Goal: Task Accomplishment & Management: Complete application form

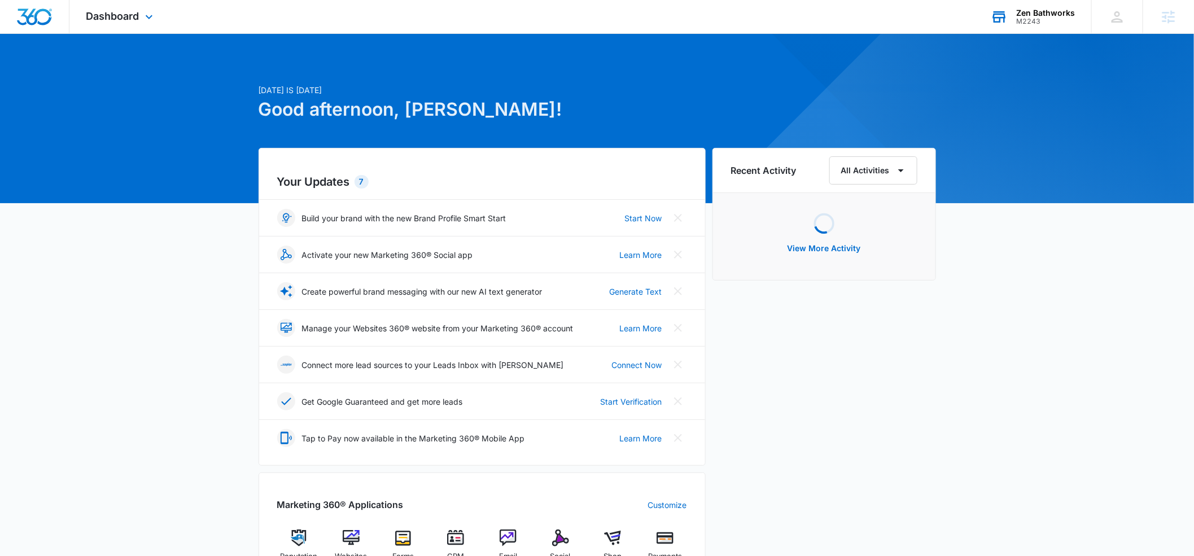
click at [1024, 19] on div "M2243" at bounding box center [1045, 21] width 59 height 8
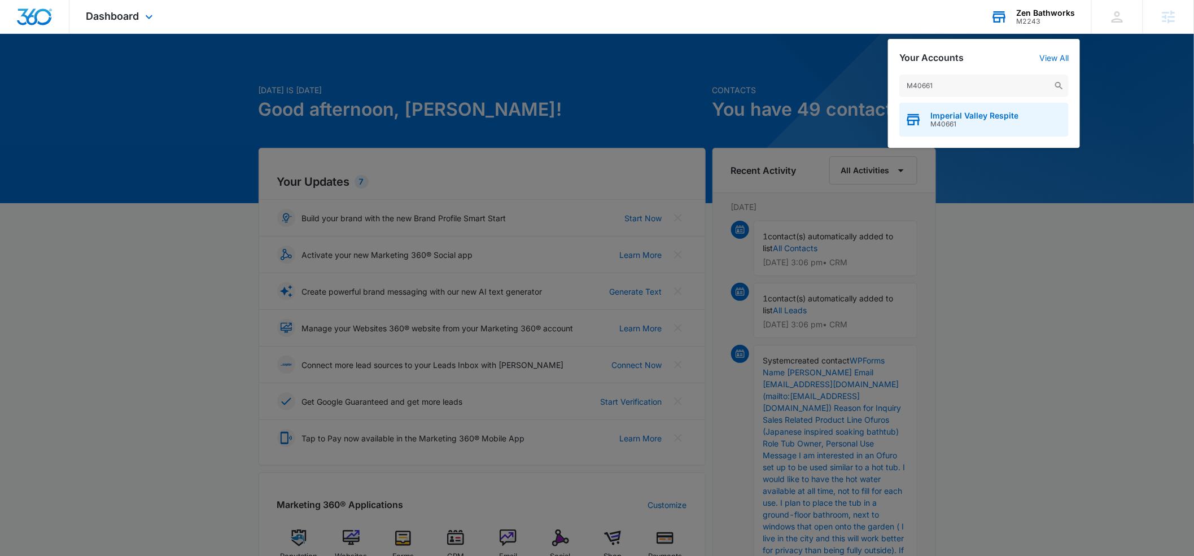
type input "M40661"
click at [944, 113] on span "Imperial Valley Respite" at bounding box center [974, 115] width 88 height 9
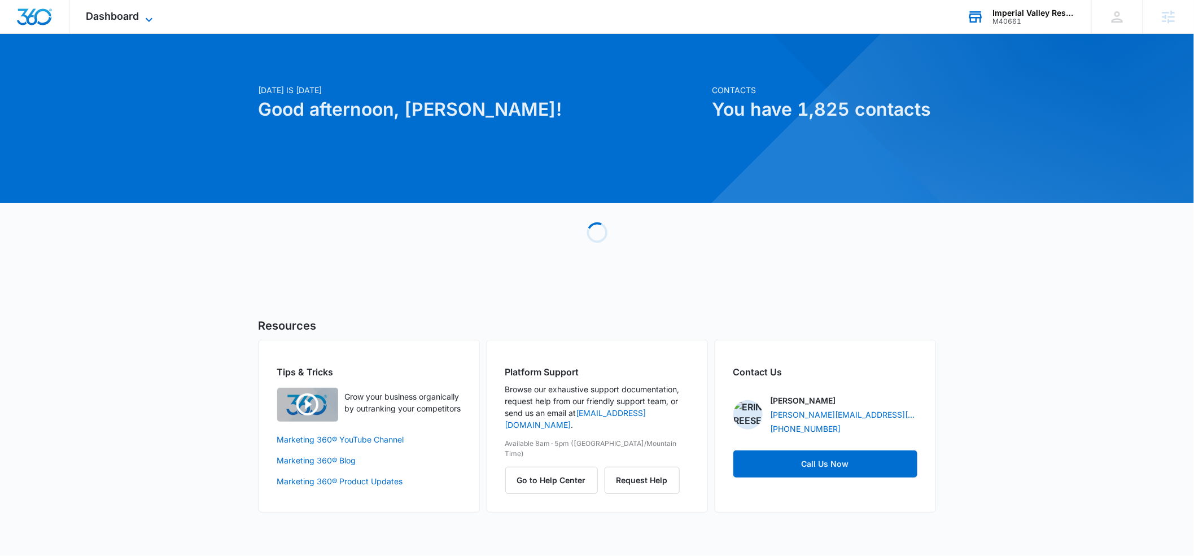
click at [149, 20] on icon at bounding box center [149, 19] width 7 height 4
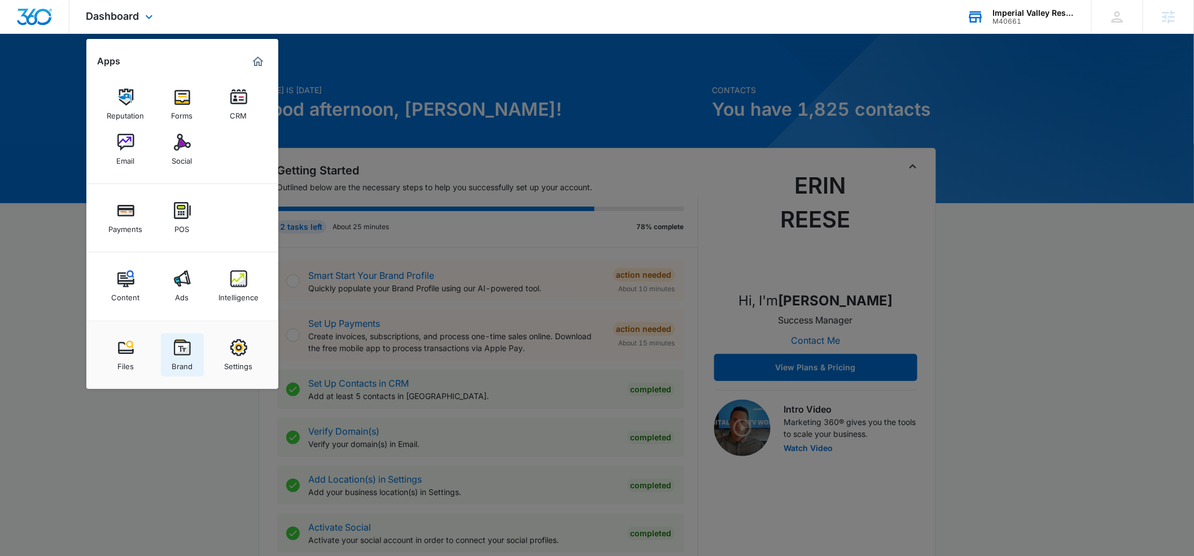
click at [176, 355] on img at bounding box center [182, 347] width 17 height 17
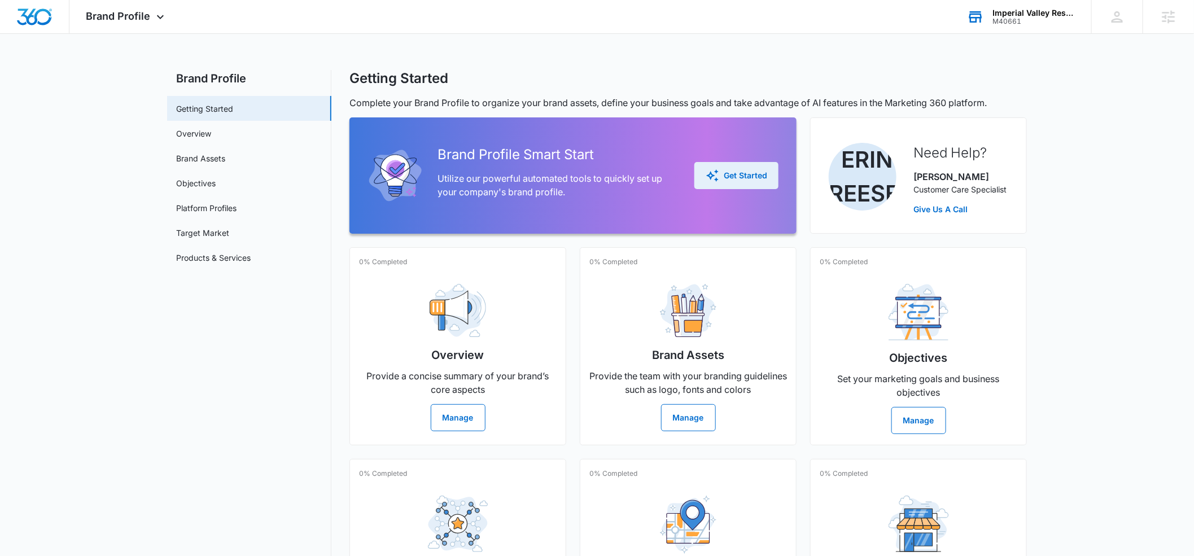
click at [769, 180] on button "Get Started" at bounding box center [736, 175] width 84 height 27
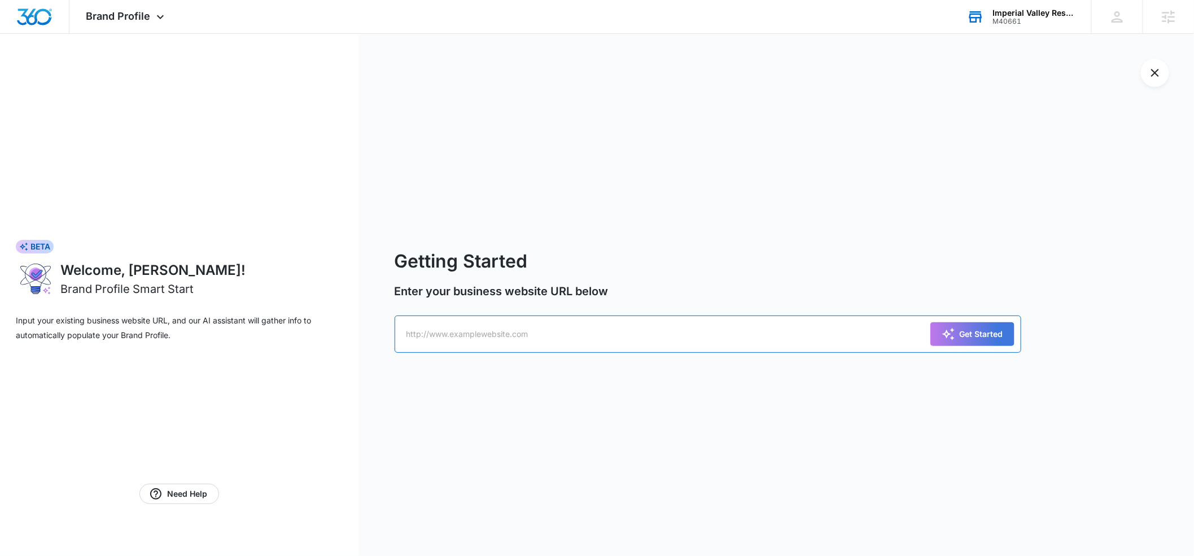
click at [478, 339] on input "text" at bounding box center [708, 334] width 627 height 37
paste input "[URL][DOMAIN_NAME]"
type input "[URL][DOMAIN_NAME]"
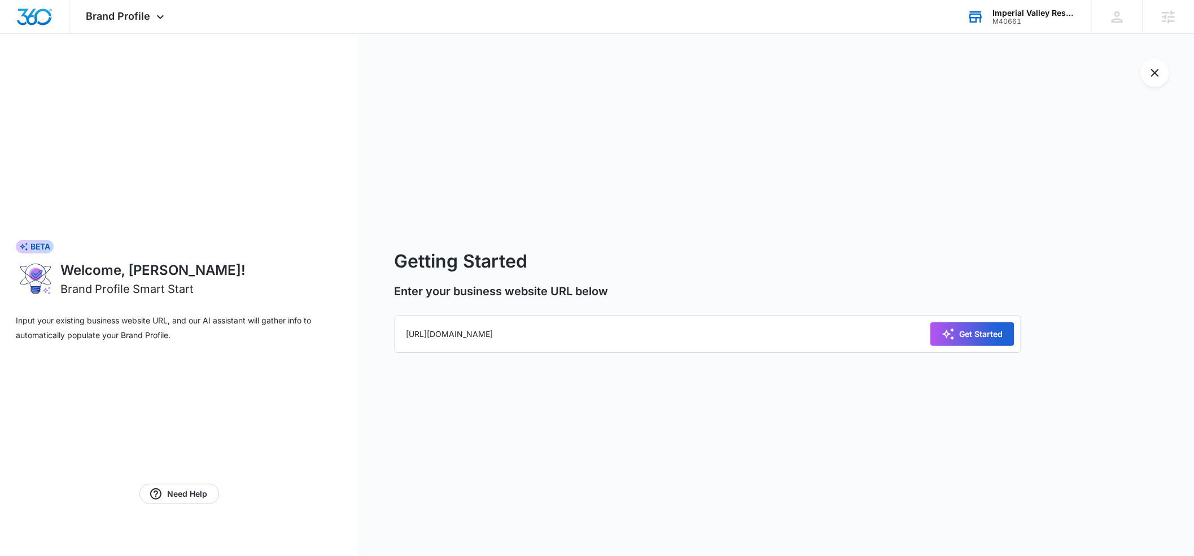
click at [972, 340] on div "Get Started" at bounding box center [972, 334] width 62 height 14
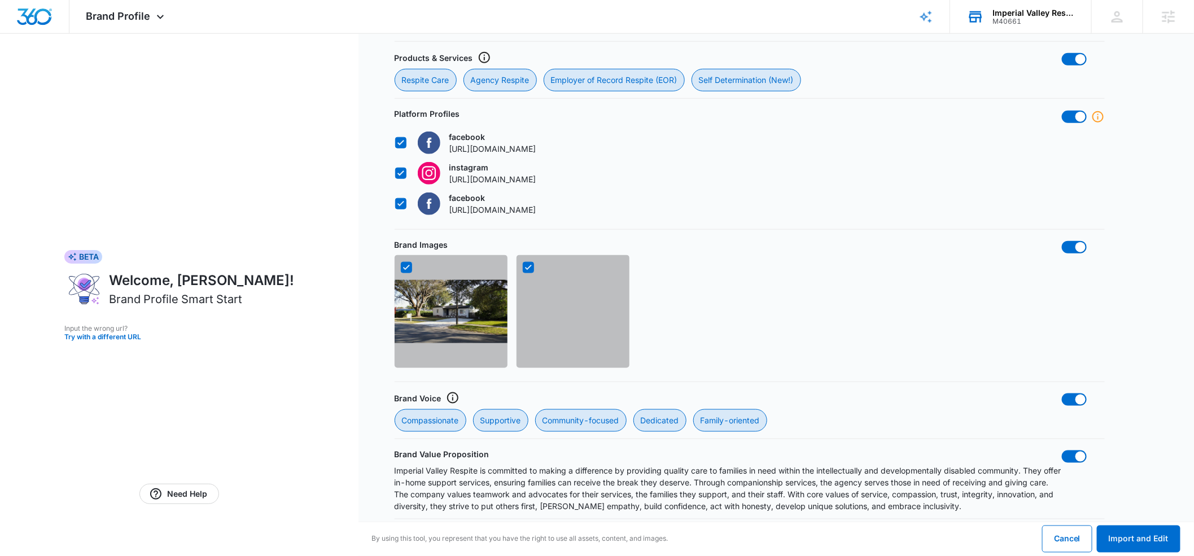
scroll to position [544, 0]
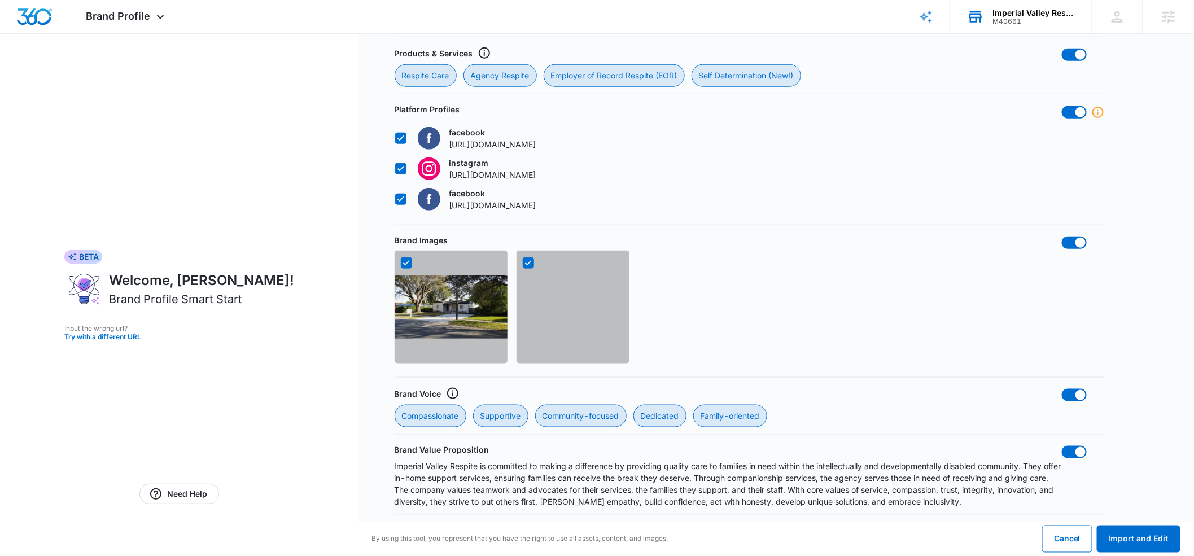
click at [408, 264] on icon at bounding box center [406, 263] width 10 height 10
click at [401, 264] on input "checkbox" at bounding box center [400, 263] width 1 height 1
checkbox input "false"
click at [527, 269] on div at bounding box center [572, 307] width 113 height 113
click at [531, 265] on icon at bounding box center [528, 263] width 10 height 10
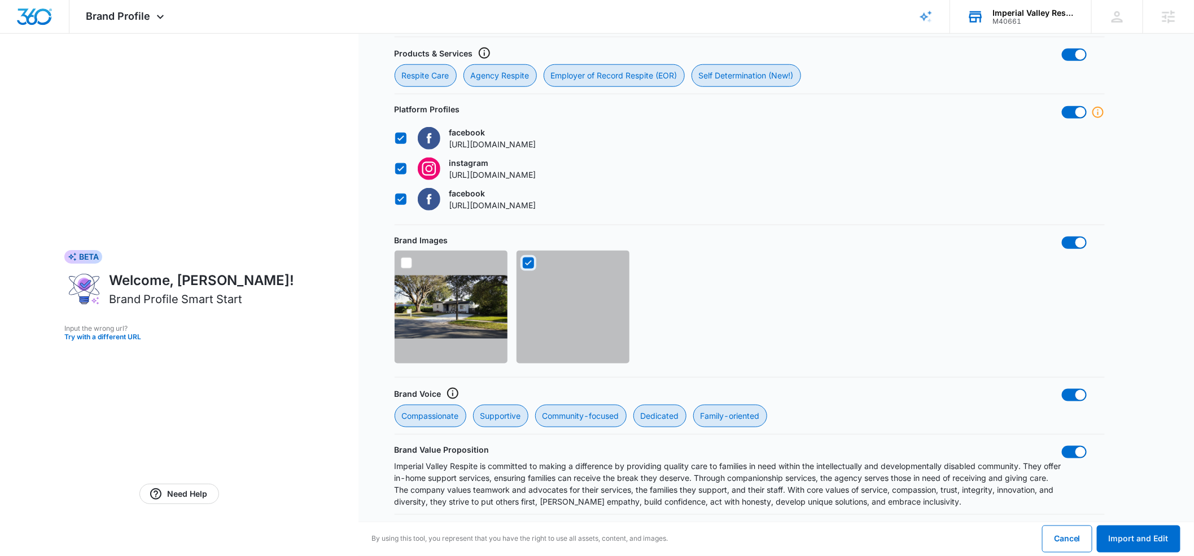
click at [523, 264] on input "checkbox" at bounding box center [522, 263] width 1 height 1
checkbox input "false"
click at [1082, 244] on span at bounding box center [1080, 243] width 10 height 10
click at [1062, 236] on input "checkbox" at bounding box center [1061, 236] width 1 height 1
checkbox input "false"
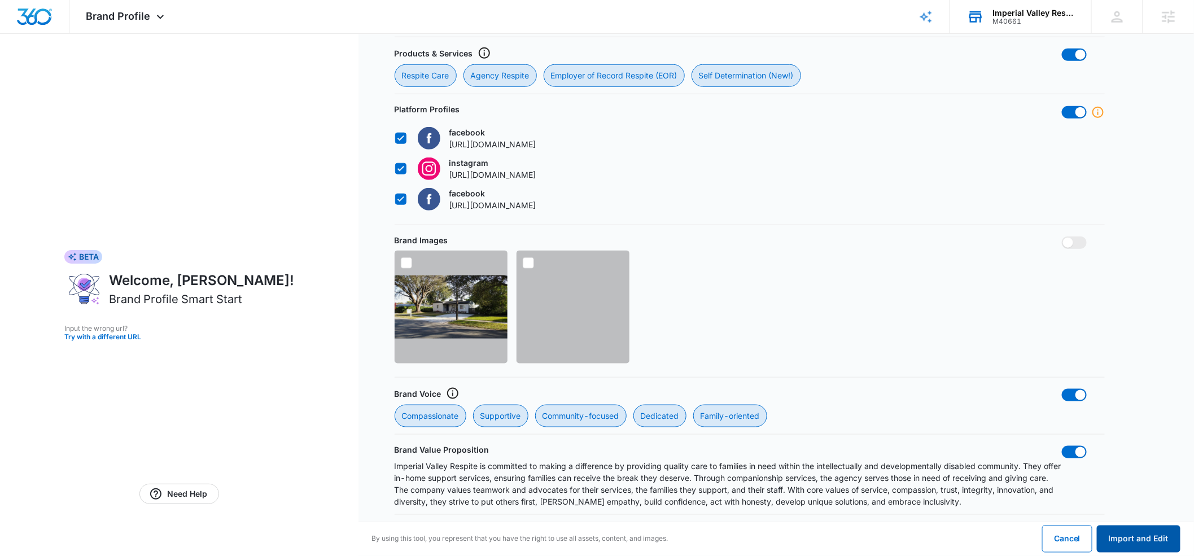
click at [1151, 544] on button "Import and Edit" at bounding box center [1139, 538] width 84 height 27
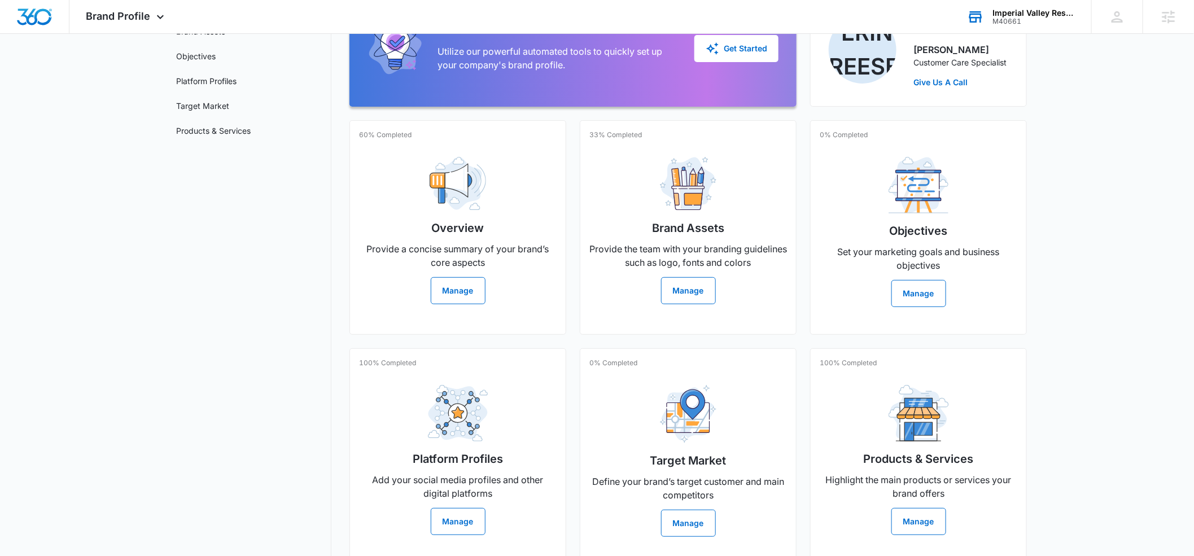
scroll to position [147, 0]
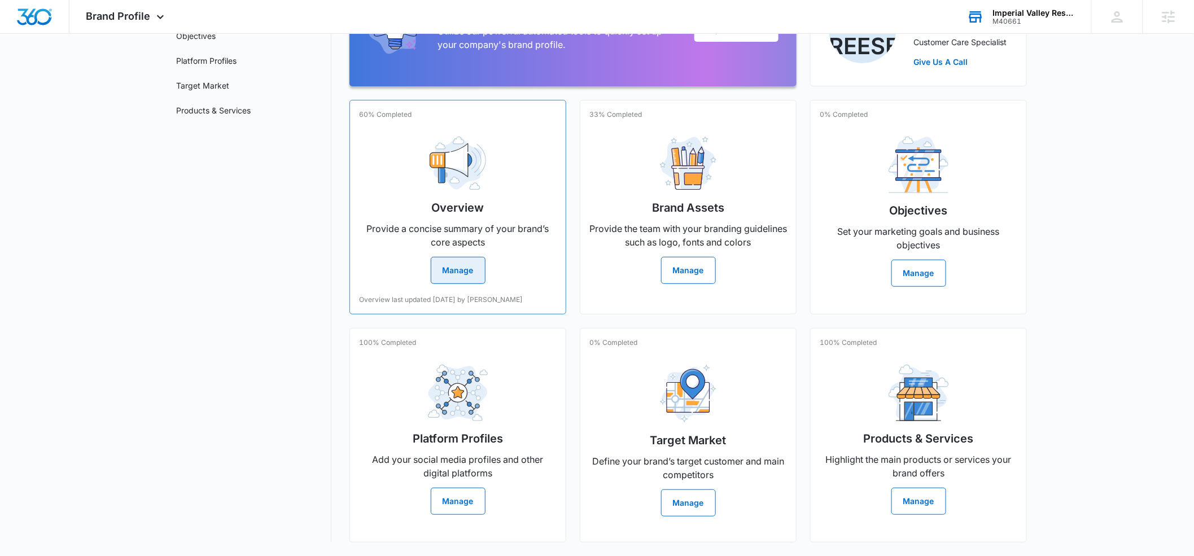
click at [455, 274] on button "Manage" at bounding box center [458, 270] width 55 height 27
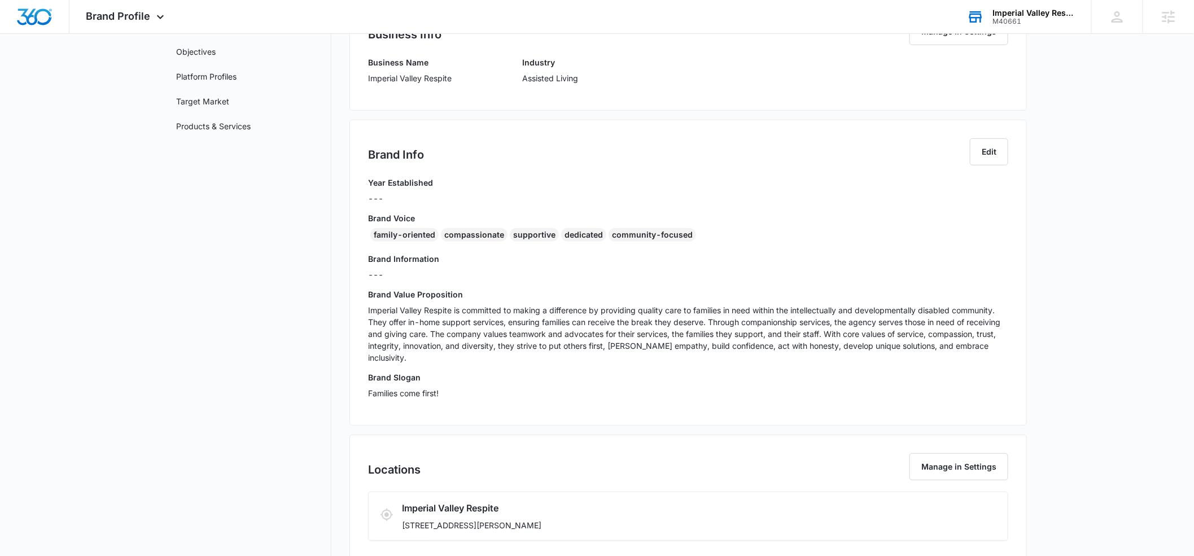
scroll to position [135, 0]
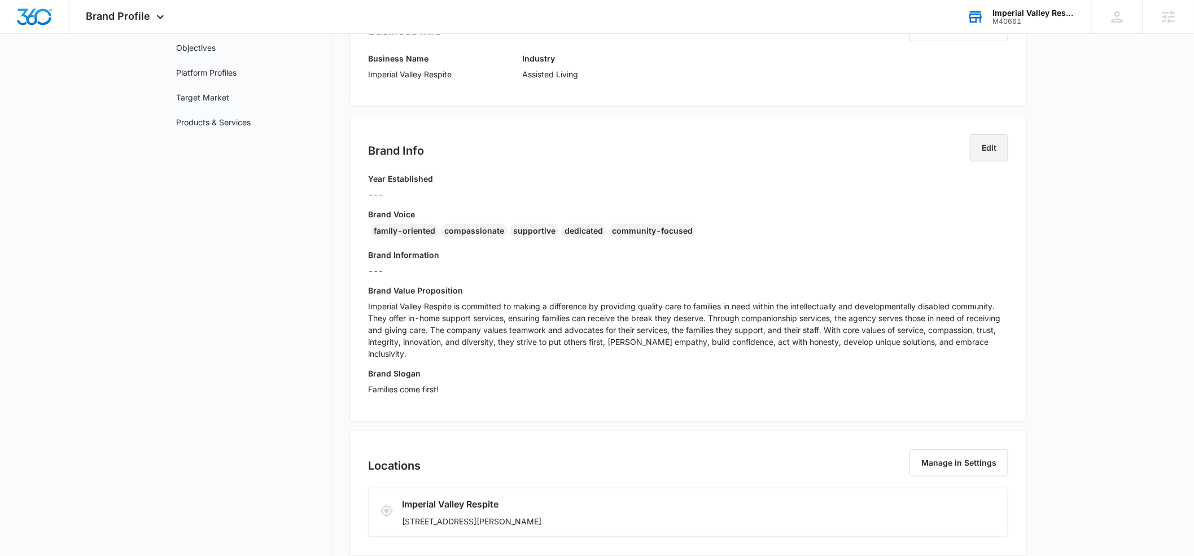
click at [988, 149] on button "Edit" at bounding box center [989, 147] width 38 height 27
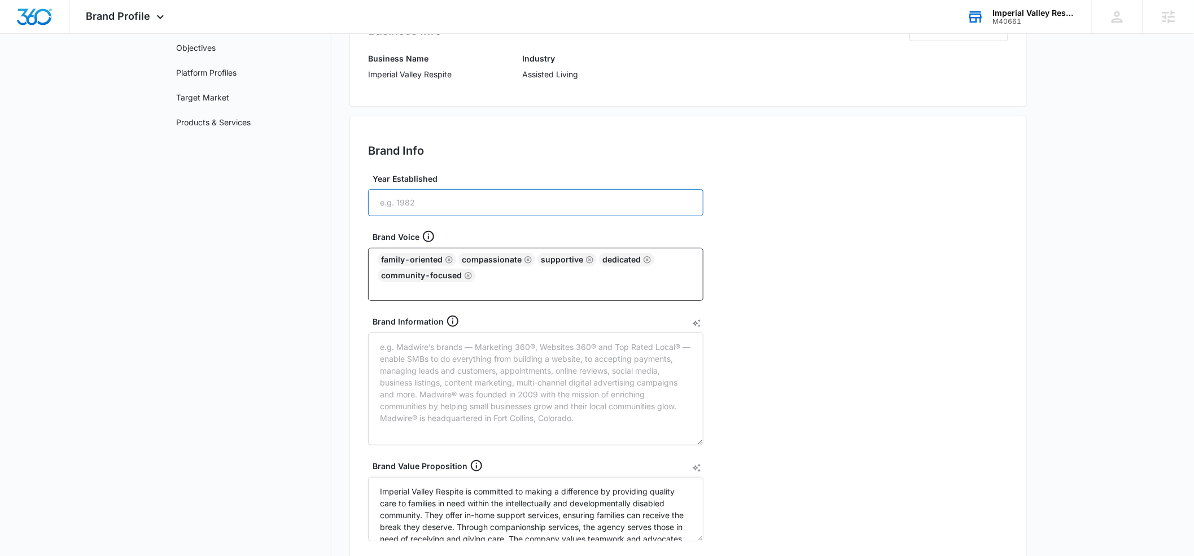
click at [490, 198] on input "Year Established" at bounding box center [535, 202] width 335 height 27
type input "1984"
click at [773, 225] on div "Brand Info Edit Year Established 1984 Brand Voice family-oriented compassionate…" at bounding box center [687, 406] width 677 height 581
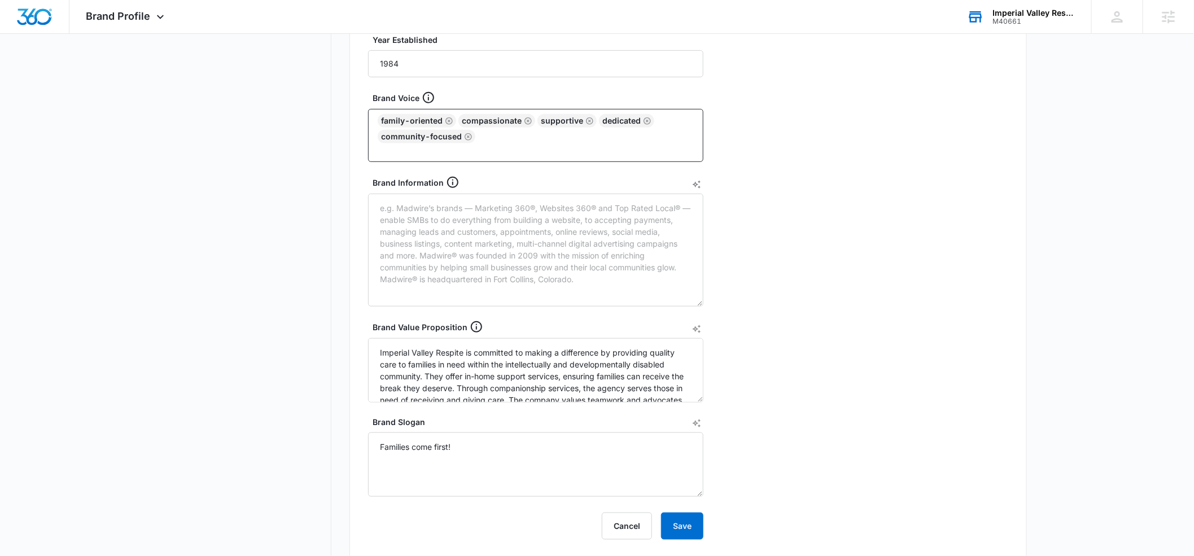
scroll to position [278, 0]
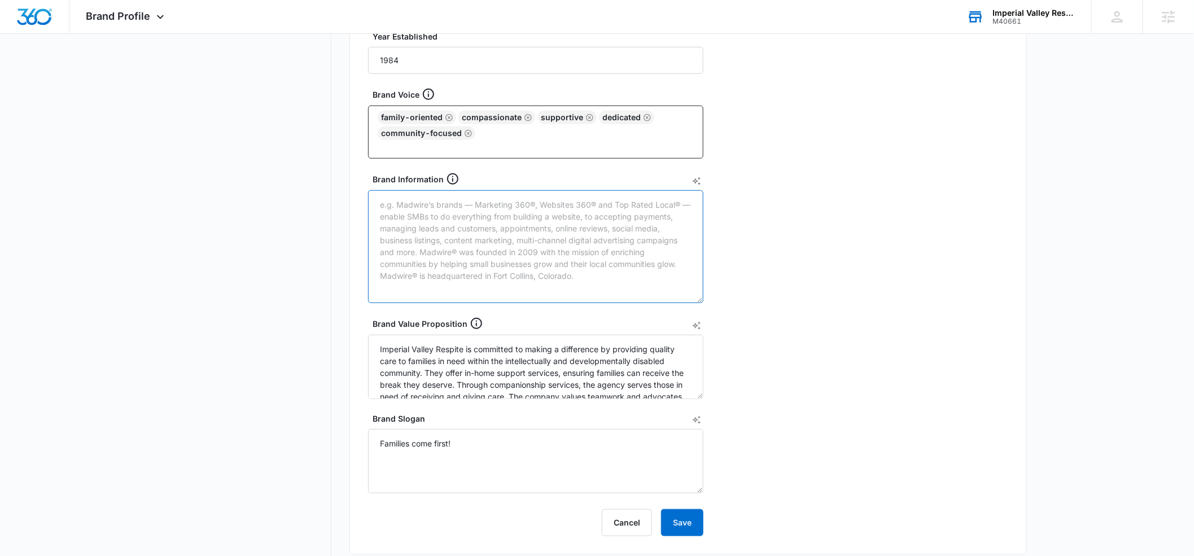
click at [383, 202] on textarea "Brand Information" at bounding box center [535, 246] width 335 height 113
paste textarea "We provide temporary in-home support to families of the intellectually and deve…"
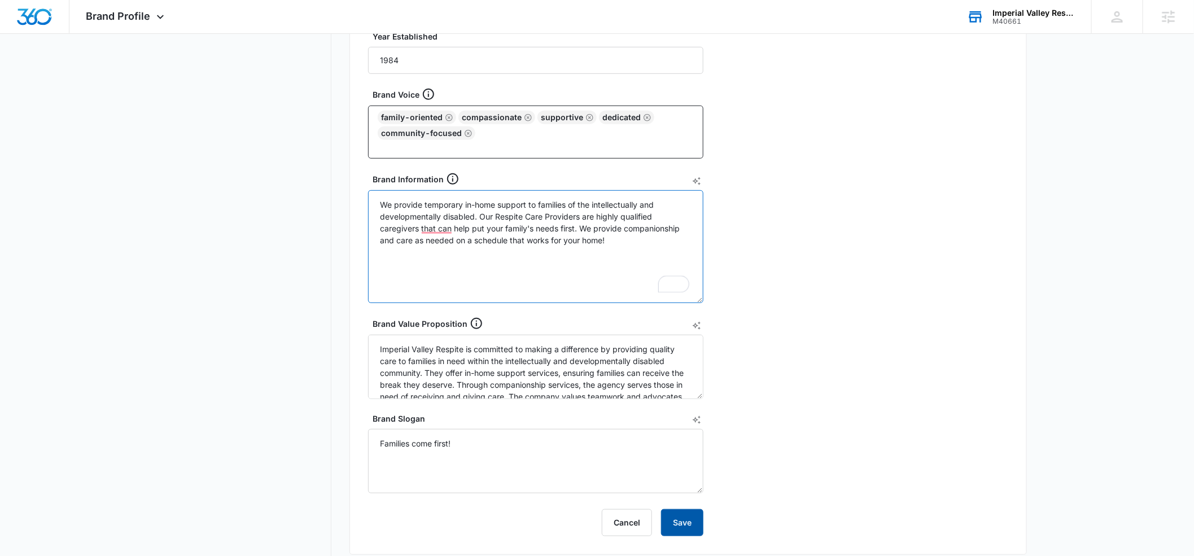
type textarea "We provide temporary in-home support to families of the intellectually and deve…"
click at [682, 525] on button "Save" at bounding box center [682, 522] width 42 height 27
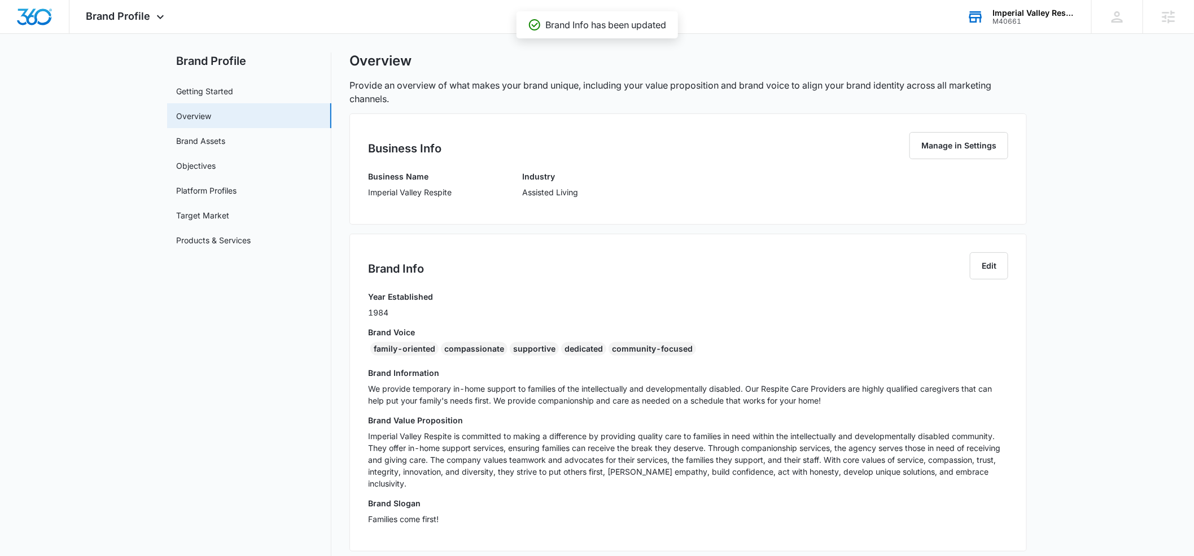
scroll to position [0, 0]
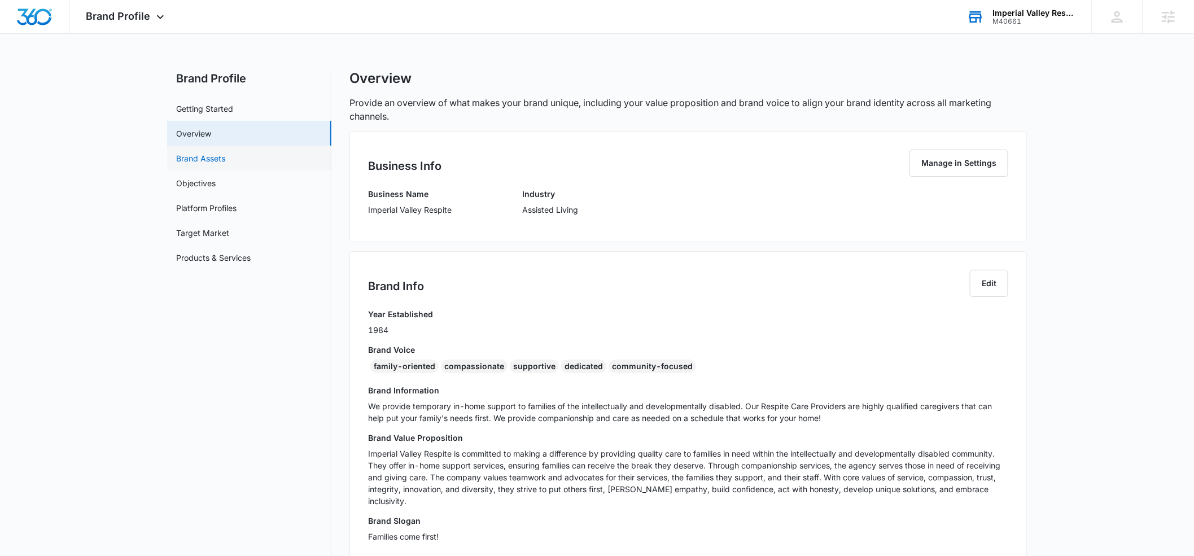
click at [201, 157] on link "Brand Assets" at bounding box center [200, 158] width 49 height 12
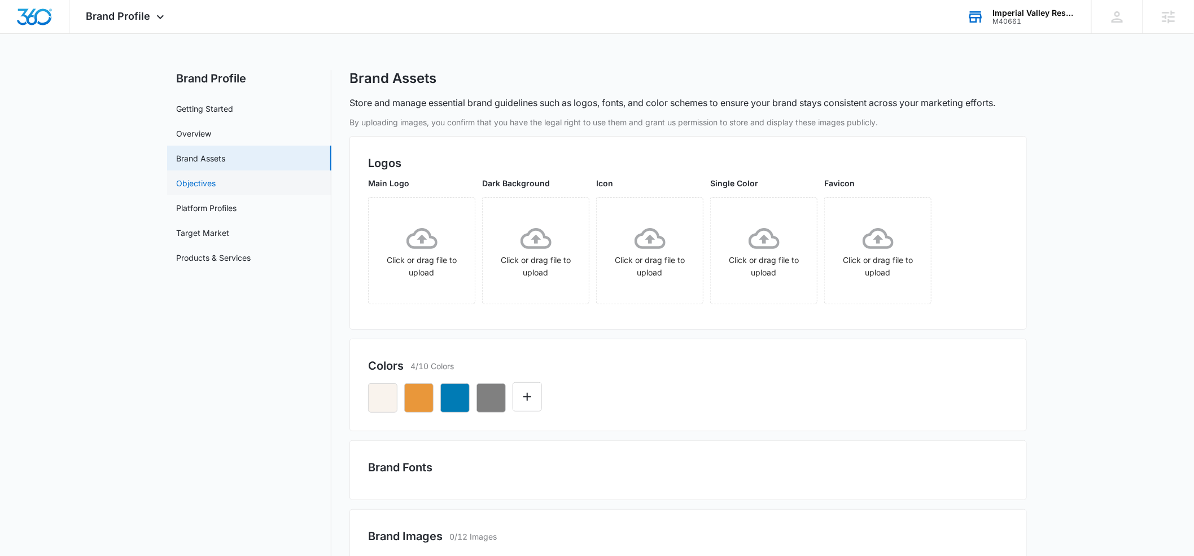
click at [199, 182] on link "Objectives" at bounding box center [196, 183] width 40 height 12
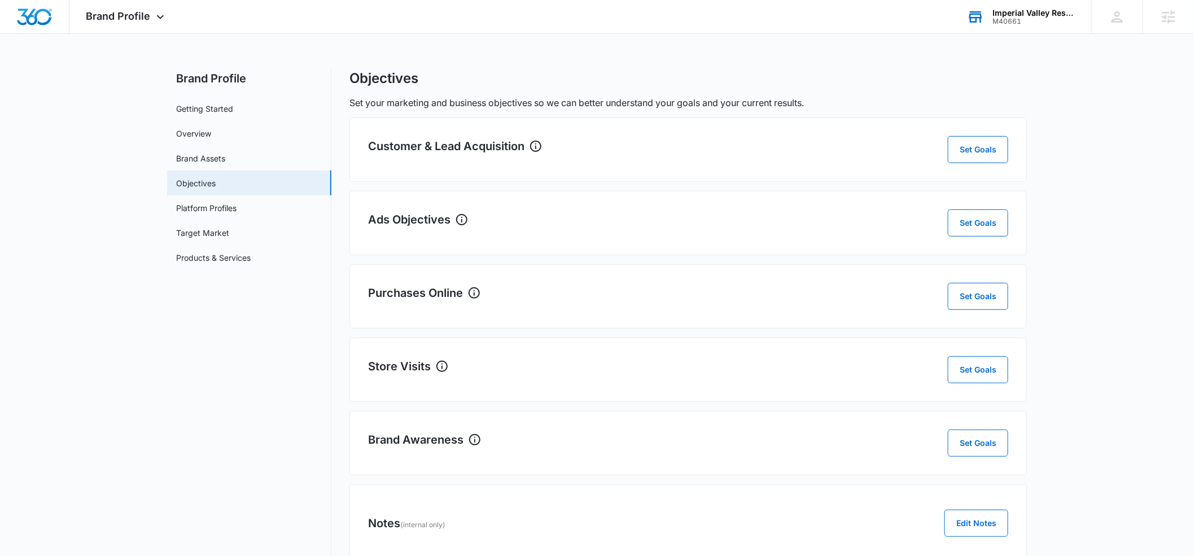
scroll to position [8, 0]
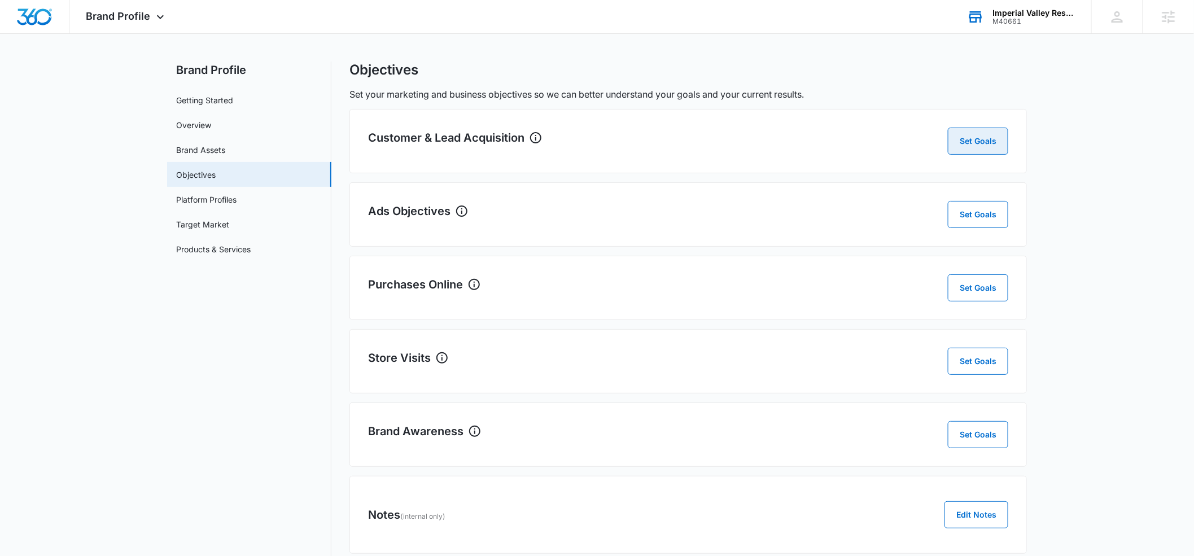
click at [953, 147] on button "Set Goals" at bounding box center [978, 141] width 60 height 27
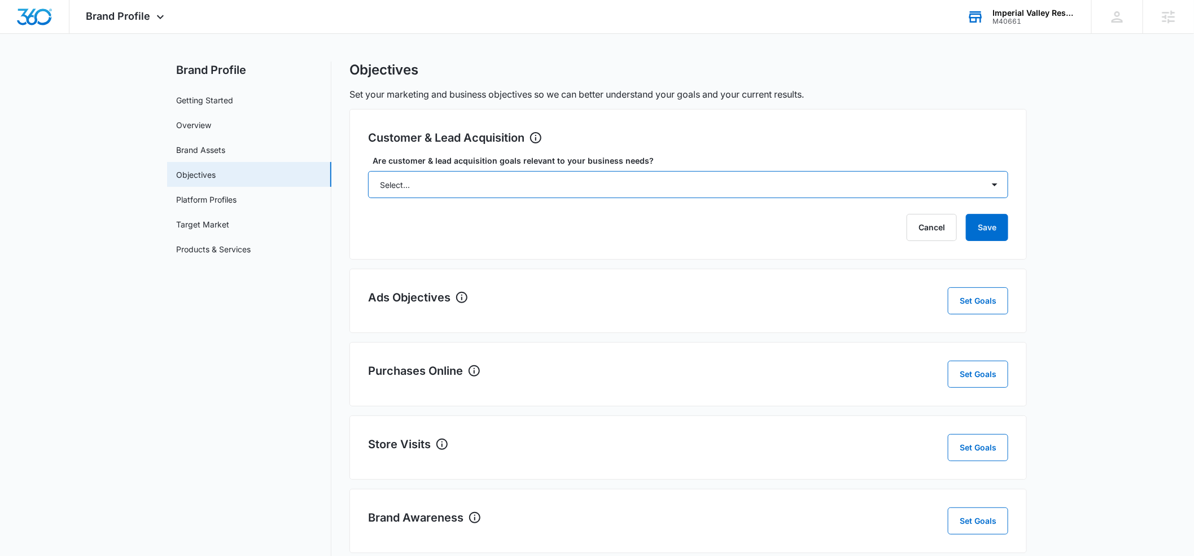
click at [504, 181] on select "Select... Yes No Yes, but don't currently have the data" at bounding box center [688, 184] width 640 height 27
click at [368, 171] on select "Select... Yes No Yes, but don't currently have the data" at bounding box center [688, 184] width 640 height 27
click at [945, 185] on select "Select... Yes No Yes, but don't currently have the data" at bounding box center [688, 184] width 640 height 27
select select "no"
click at [368, 171] on select "Select... Yes No Yes, but don't currently have the data" at bounding box center [688, 184] width 640 height 27
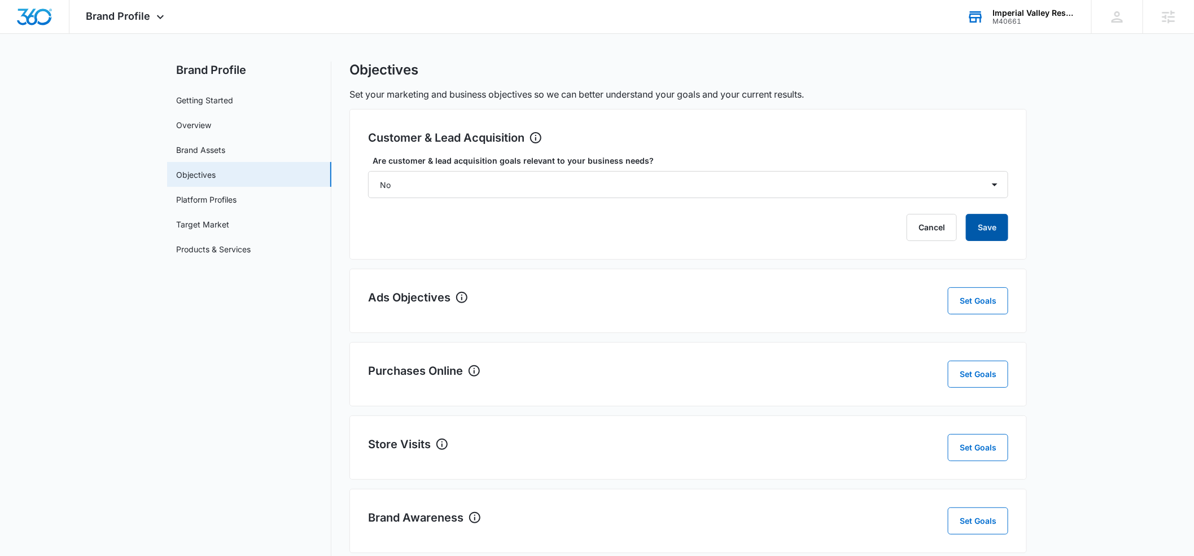
click at [986, 222] on button "Save" at bounding box center [987, 227] width 42 height 27
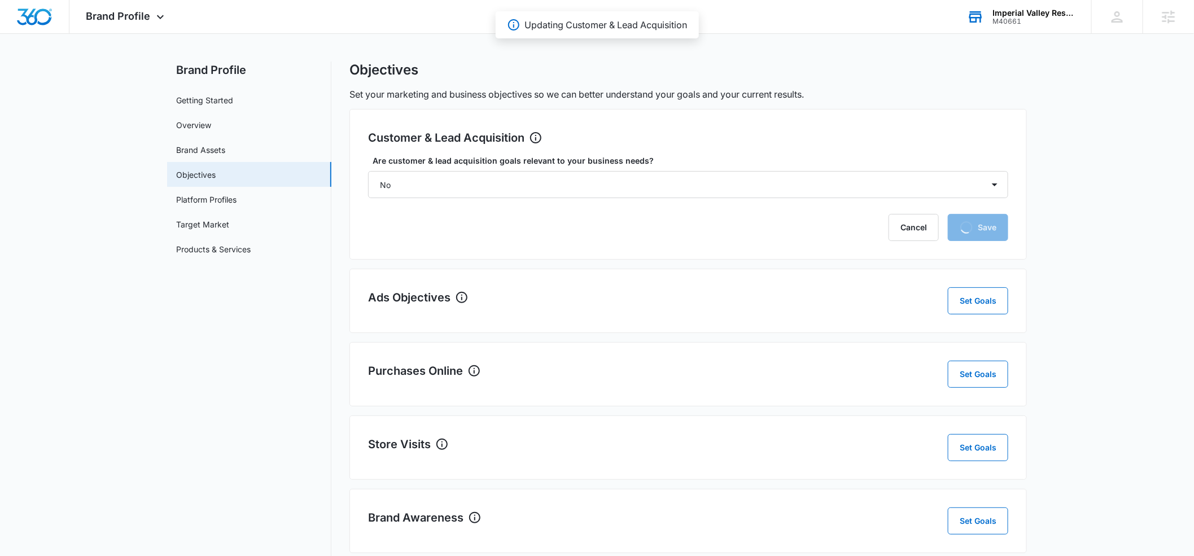
scroll to position [8, 0]
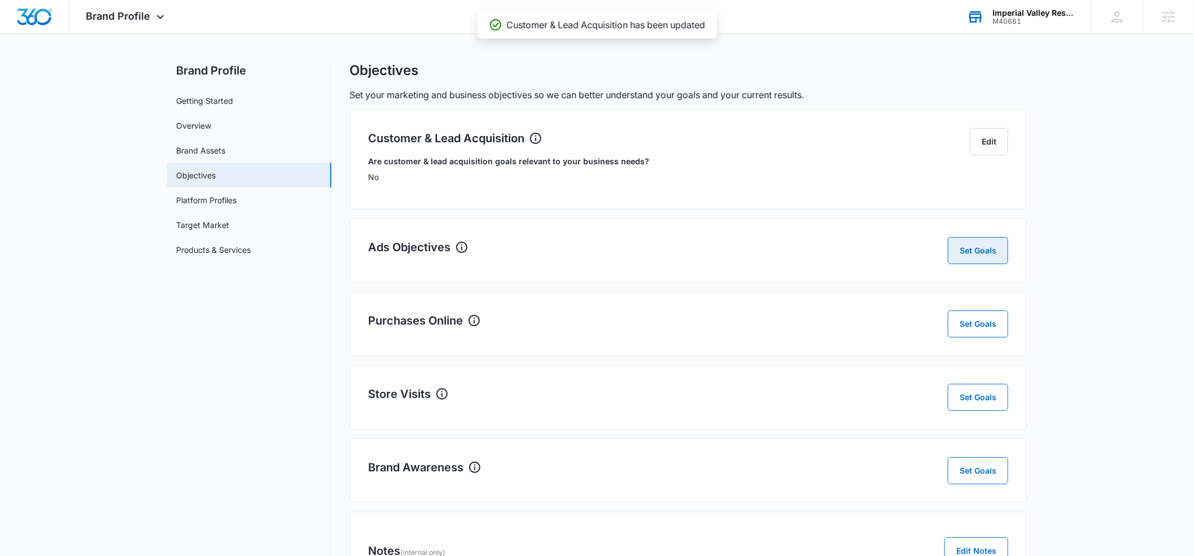
click at [998, 253] on button "Set Goals" at bounding box center [978, 250] width 60 height 27
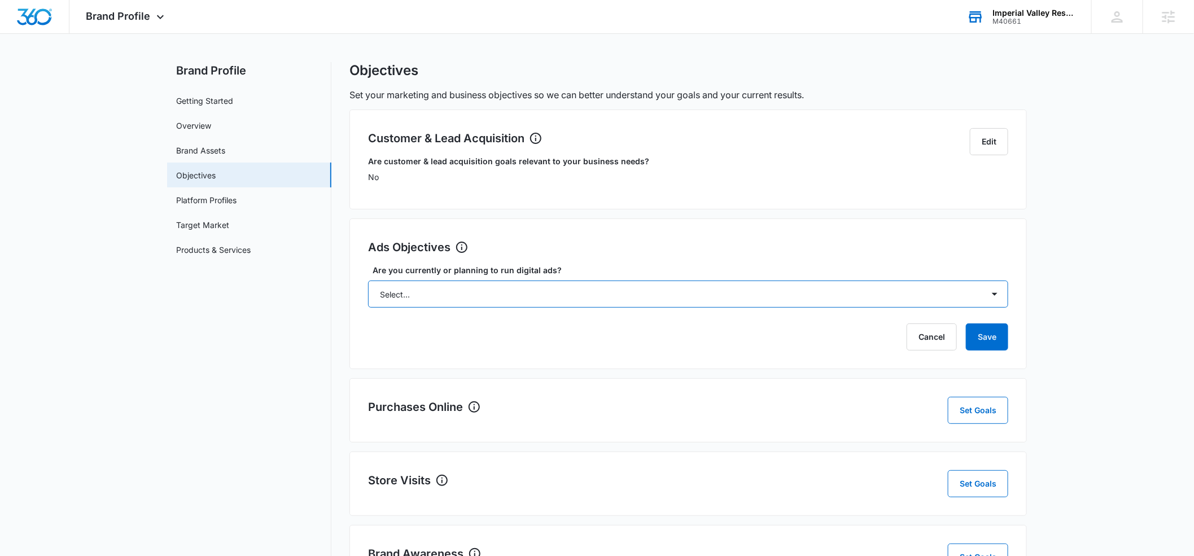
click at [674, 291] on select "Select... Yes No Yes, but don't currently have the data" at bounding box center [688, 294] width 640 height 27
select select "no"
click at [368, 281] on select "Select... Yes No Yes, but don't currently have the data" at bounding box center [688, 294] width 640 height 27
click at [976, 335] on button "Save" at bounding box center [987, 336] width 42 height 27
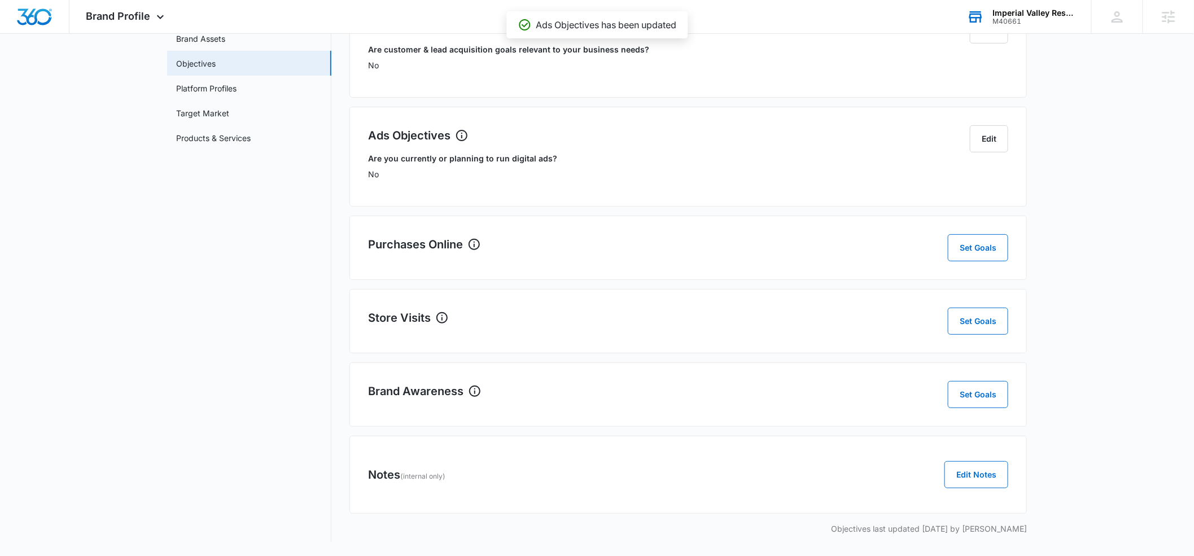
scroll to position [120, 0]
click at [962, 246] on button "Set Goals" at bounding box center [978, 247] width 60 height 27
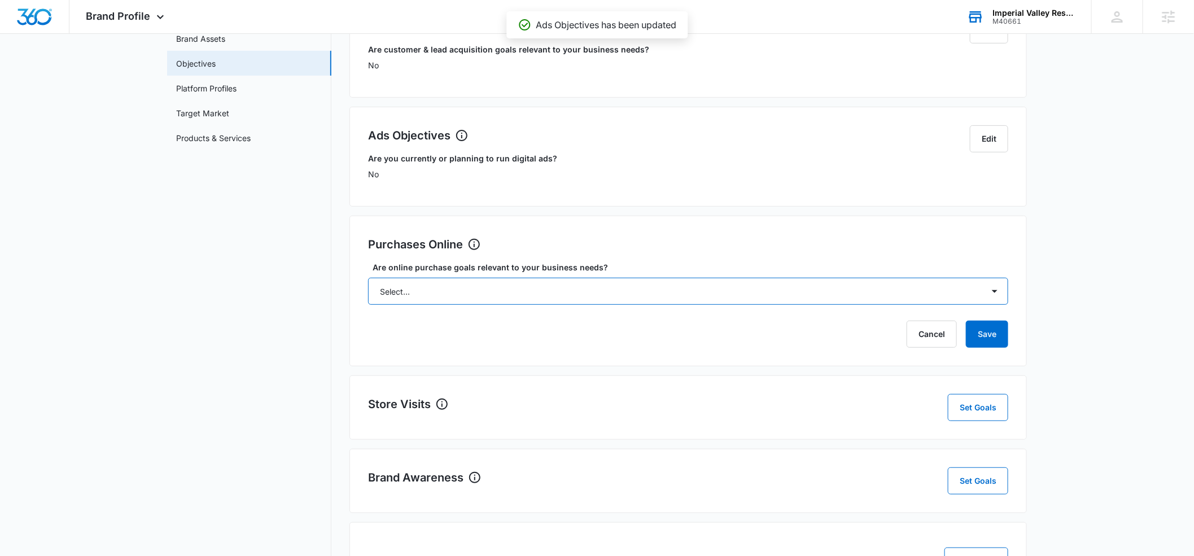
click at [484, 284] on select "Select... Yes No Yes, but don't currently have the data" at bounding box center [688, 291] width 640 height 27
select select "no"
click at [368, 278] on select "Select... Yes No Yes, but don't currently have the data" at bounding box center [688, 291] width 640 height 27
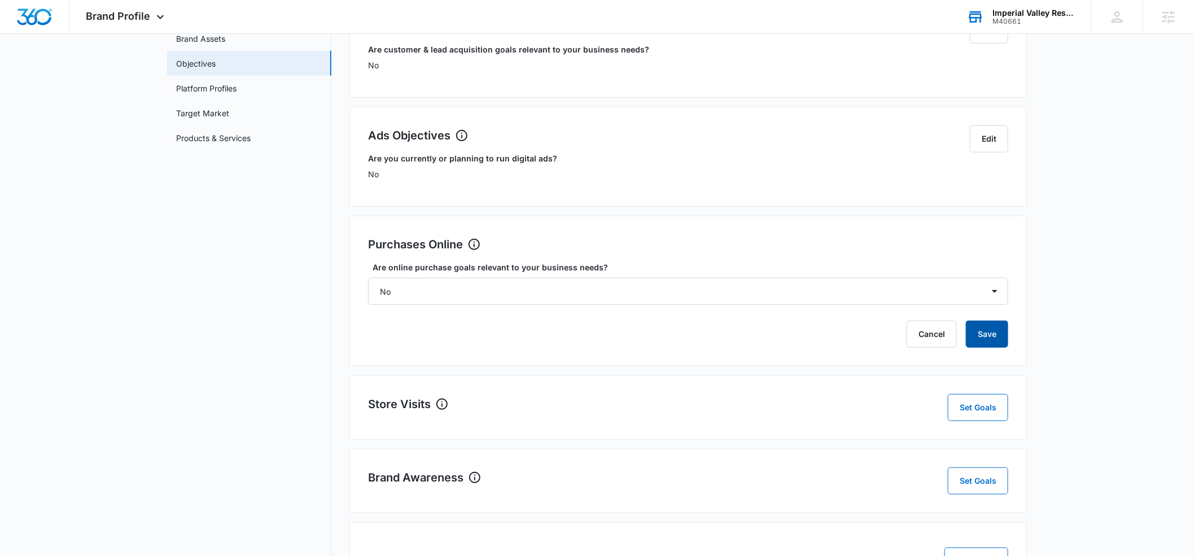
drag, startPoint x: 977, startPoint y: 332, endPoint x: 861, endPoint y: 323, distance: 116.1
click at [977, 332] on button "Save" at bounding box center [987, 334] width 42 height 27
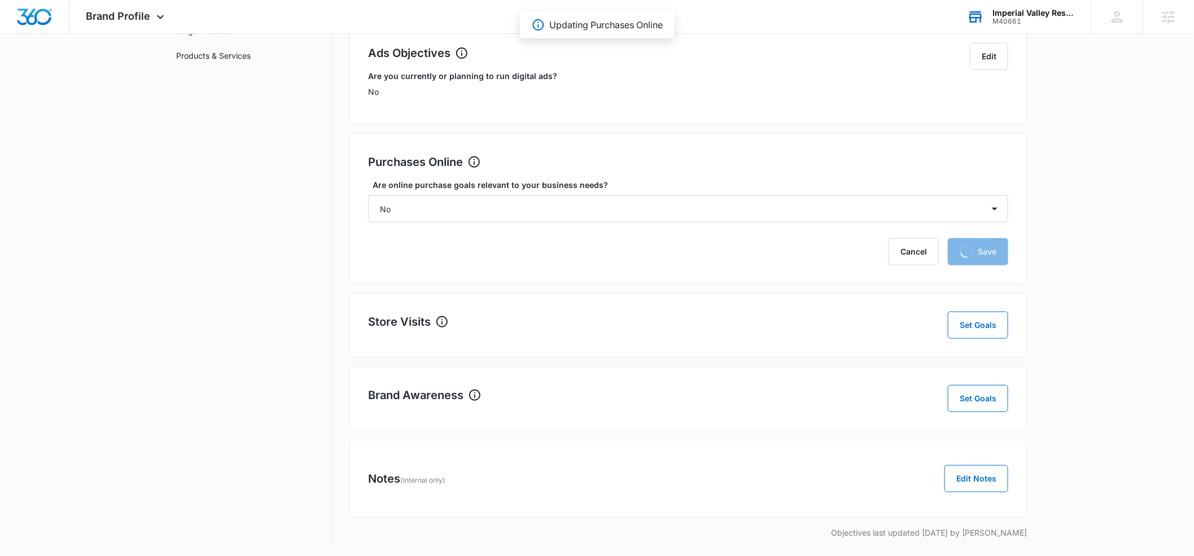
scroll to position [206, 0]
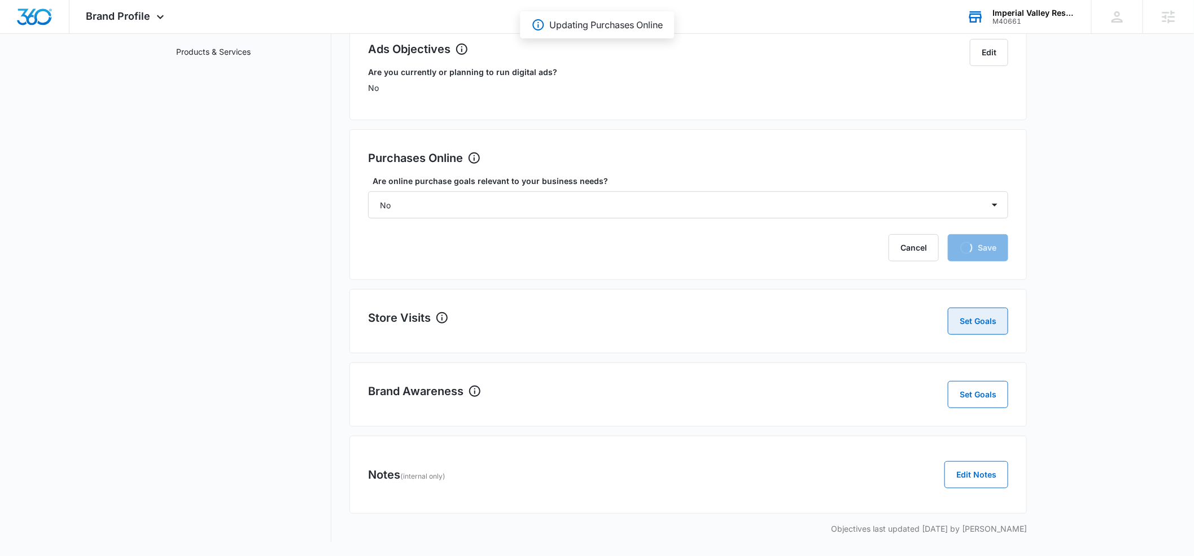
click at [973, 323] on button "Set Goals" at bounding box center [978, 321] width 60 height 27
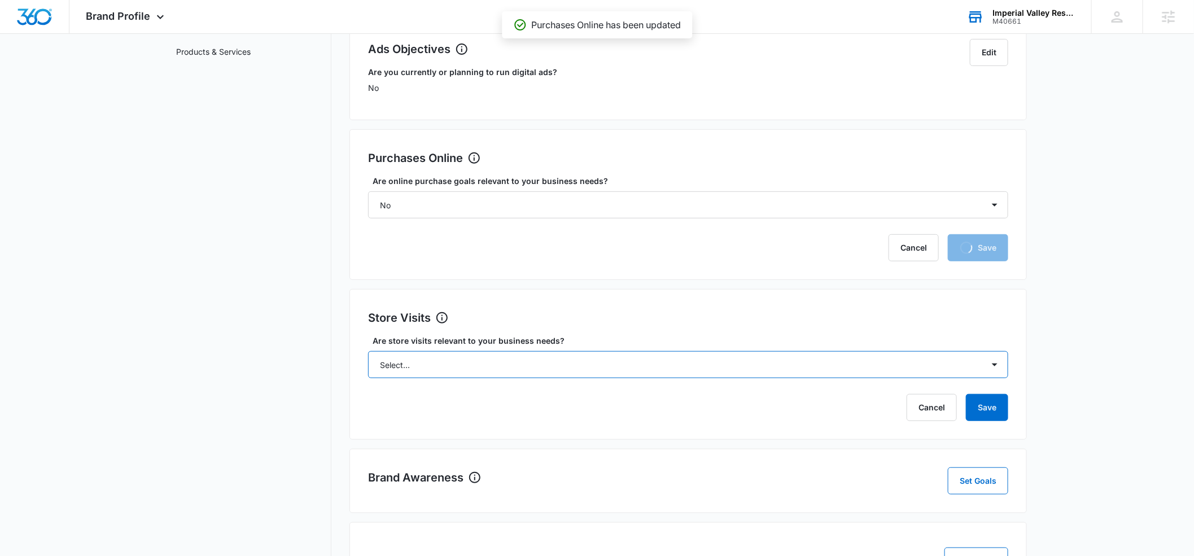
click at [741, 362] on select "Select... Yes No Yes, but don't currently have the data" at bounding box center [688, 364] width 640 height 27
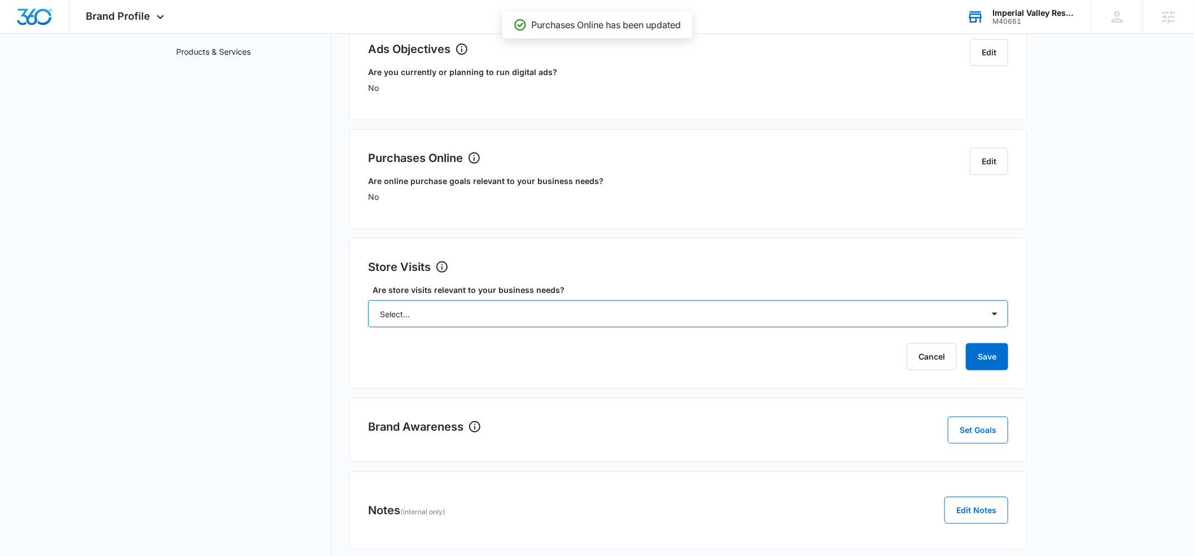
select select "no"
click at [368, 300] on select "Select... Yes No Yes, but don't currently have the data" at bounding box center [688, 313] width 640 height 27
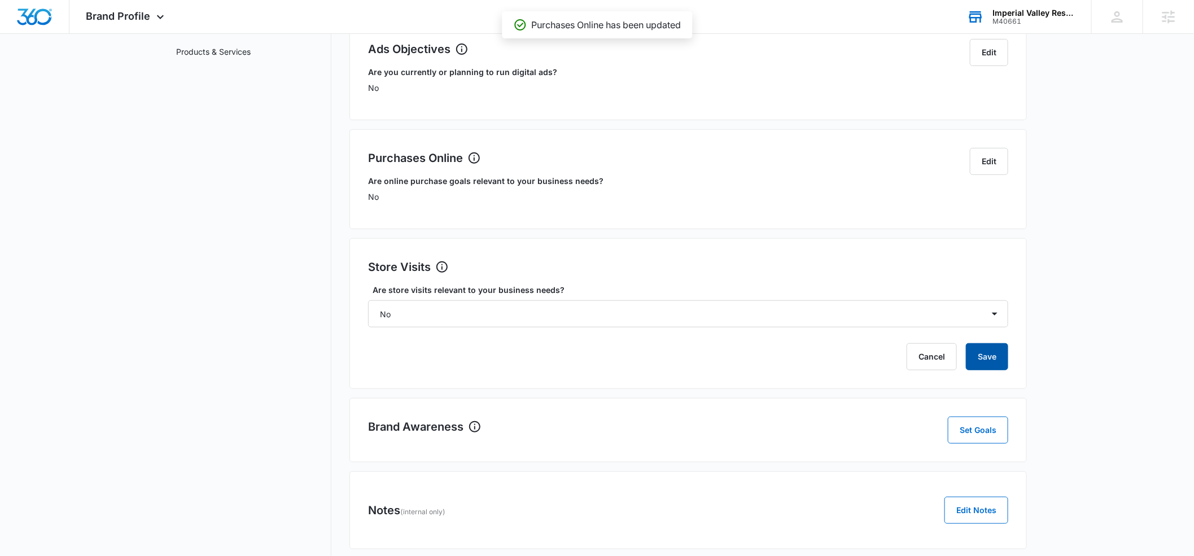
click at [987, 361] on button "Save" at bounding box center [987, 356] width 42 height 27
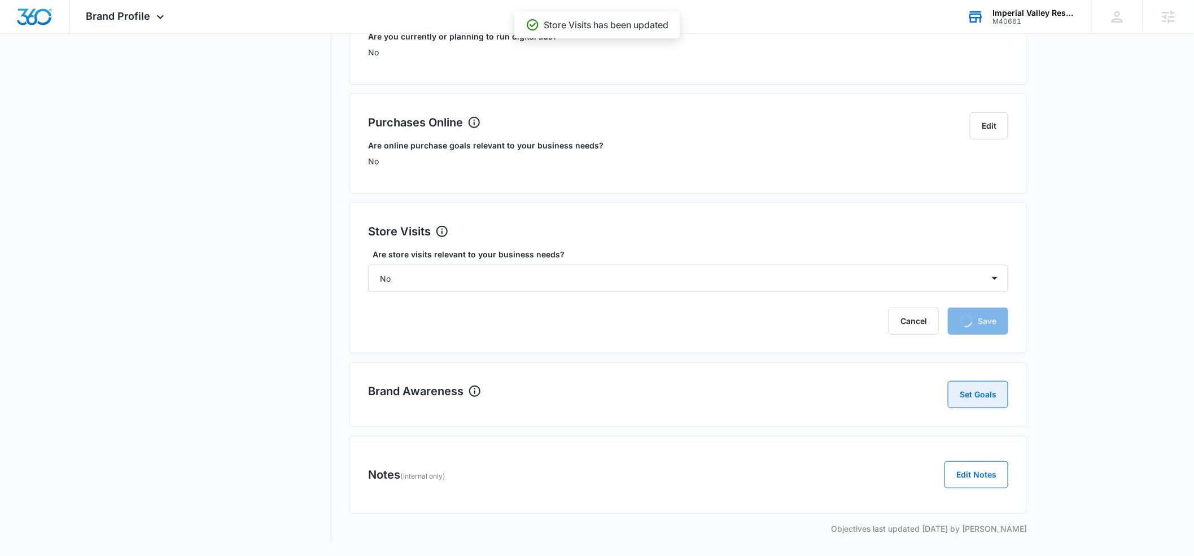
scroll to position [191, 0]
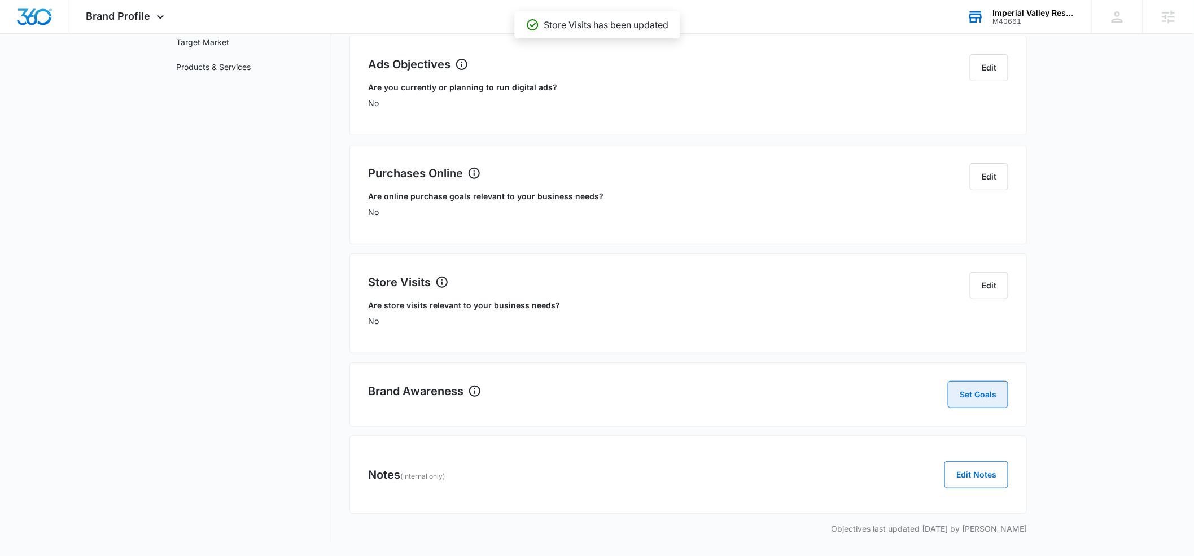
click at [984, 392] on button "Set Goals" at bounding box center [978, 394] width 60 height 27
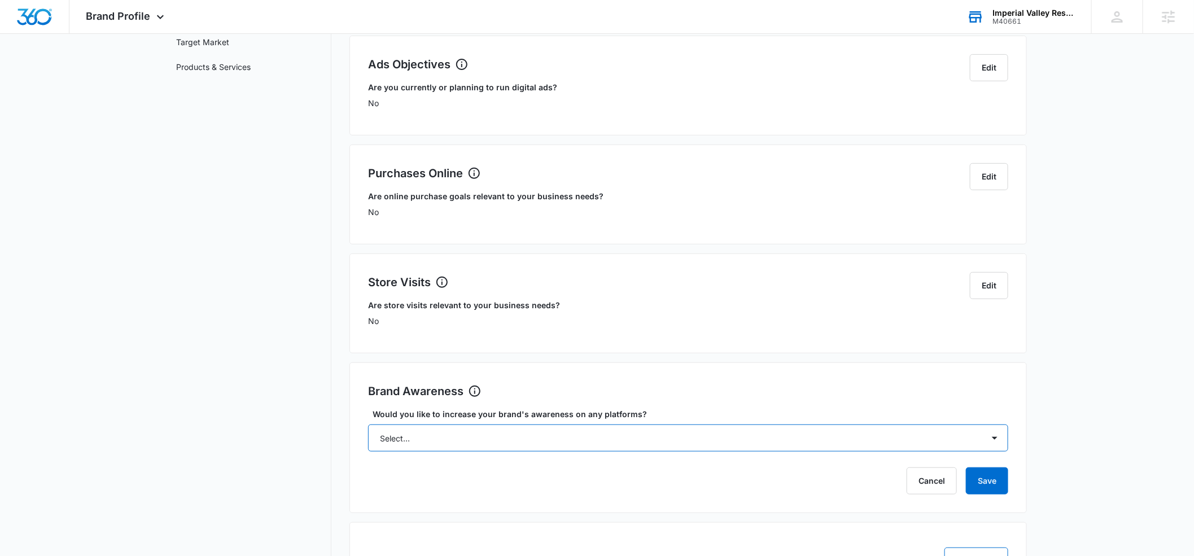
click at [989, 437] on select "Select... Yes No" at bounding box center [688, 437] width 640 height 27
select select "yes"
click at [368, 424] on select "Select... Yes No" at bounding box center [688, 437] width 640 height 27
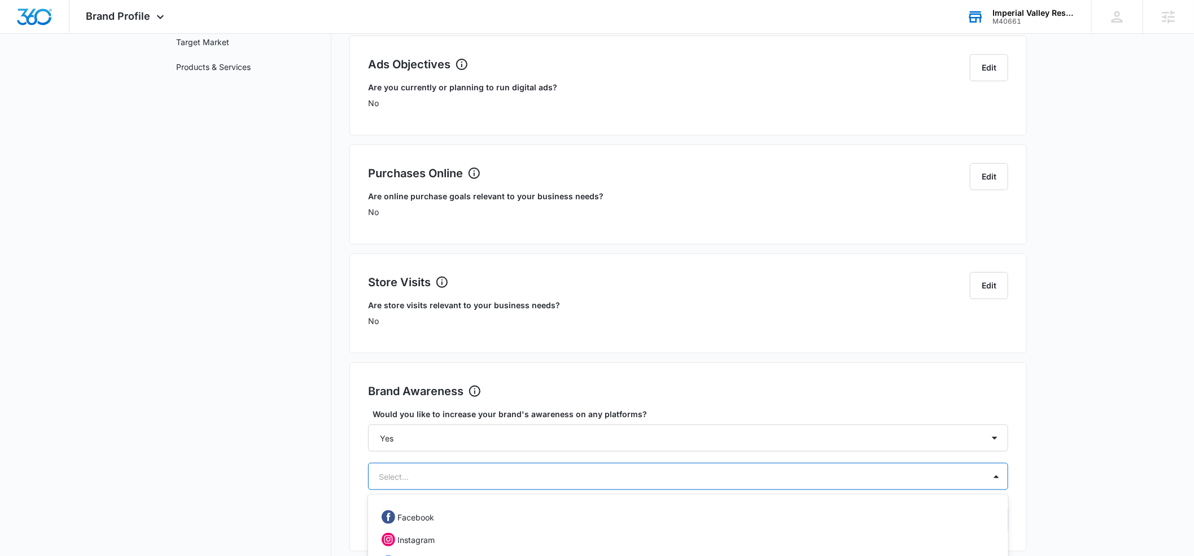
scroll to position [306, 0]
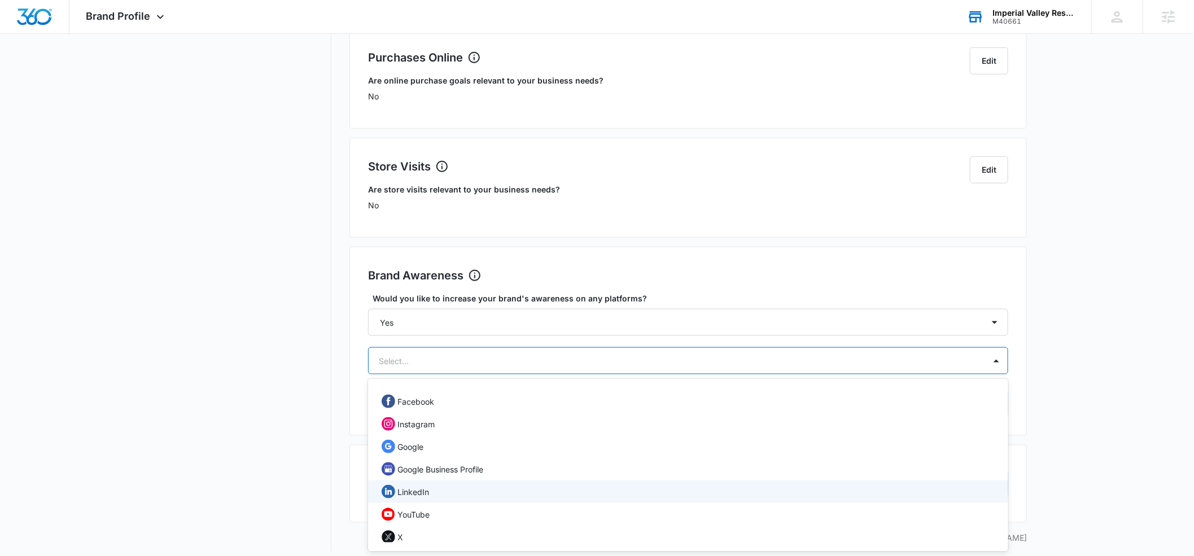
click at [899, 374] on div "LinkedIn, 5 of 12. 12 results available. Use Up and Down to choose options, pre…" at bounding box center [688, 360] width 640 height 27
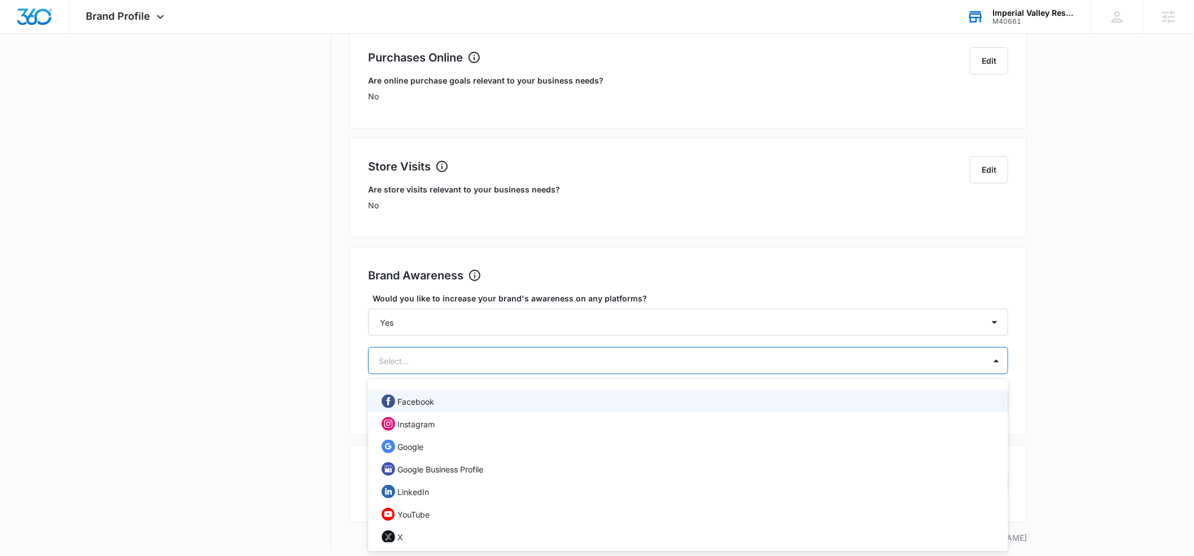
click at [441, 400] on div "Facebook" at bounding box center [687, 402] width 611 height 14
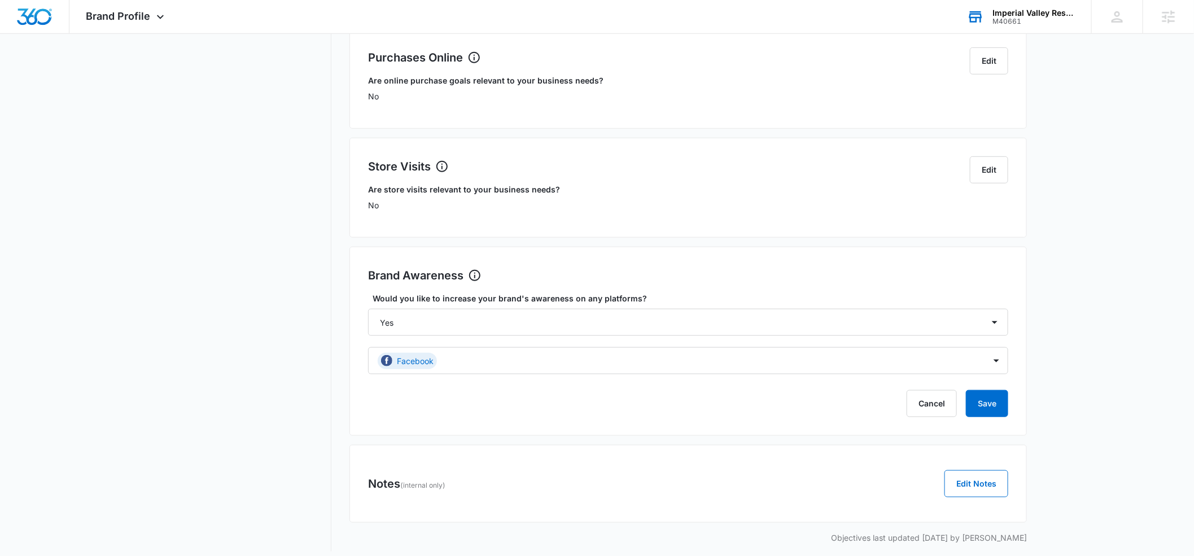
click at [1017, 422] on div "Brand Awareness Set Goals Would you like to increase your brand's awareness on …" at bounding box center [687, 341] width 677 height 189
drag, startPoint x: 986, startPoint y: 408, endPoint x: 974, endPoint y: 416, distance: 14.1
click at [986, 408] on button "Save" at bounding box center [987, 403] width 42 height 27
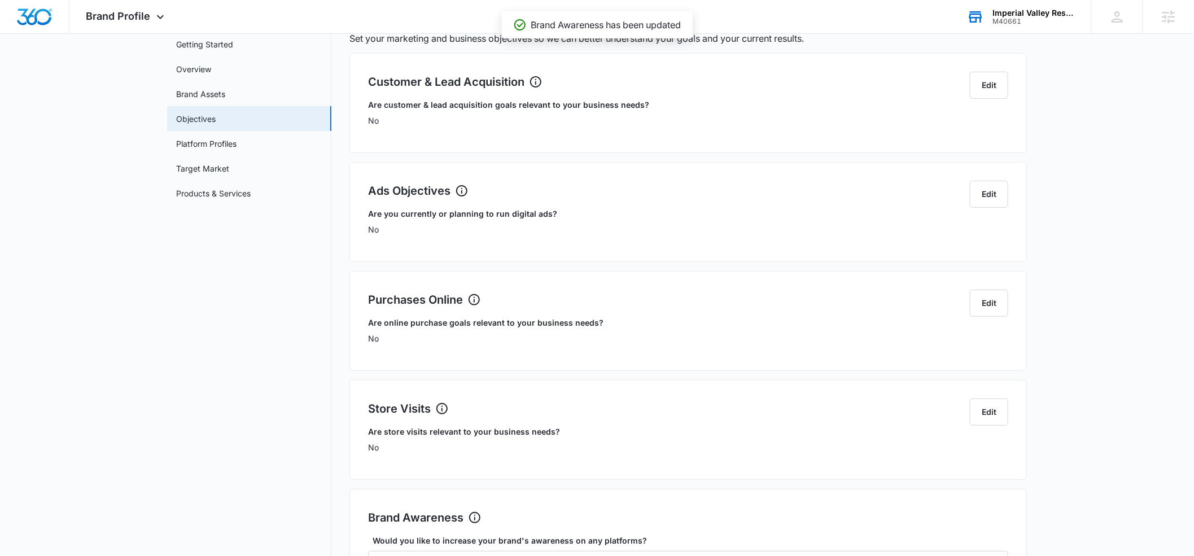
scroll to position [0, 0]
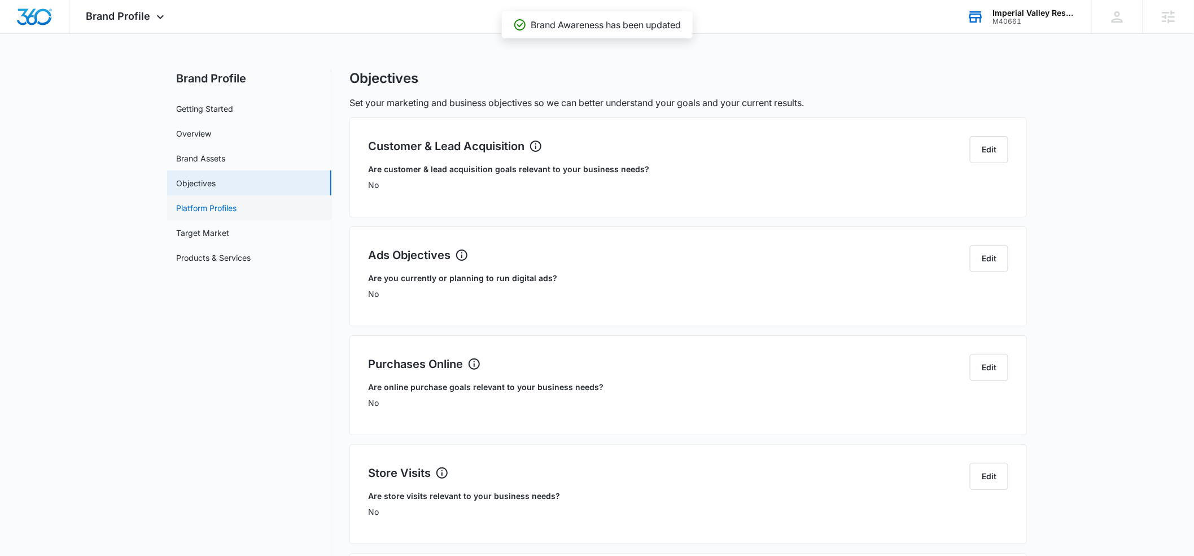
click at [236, 209] on link "Platform Profiles" at bounding box center [206, 208] width 60 height 12
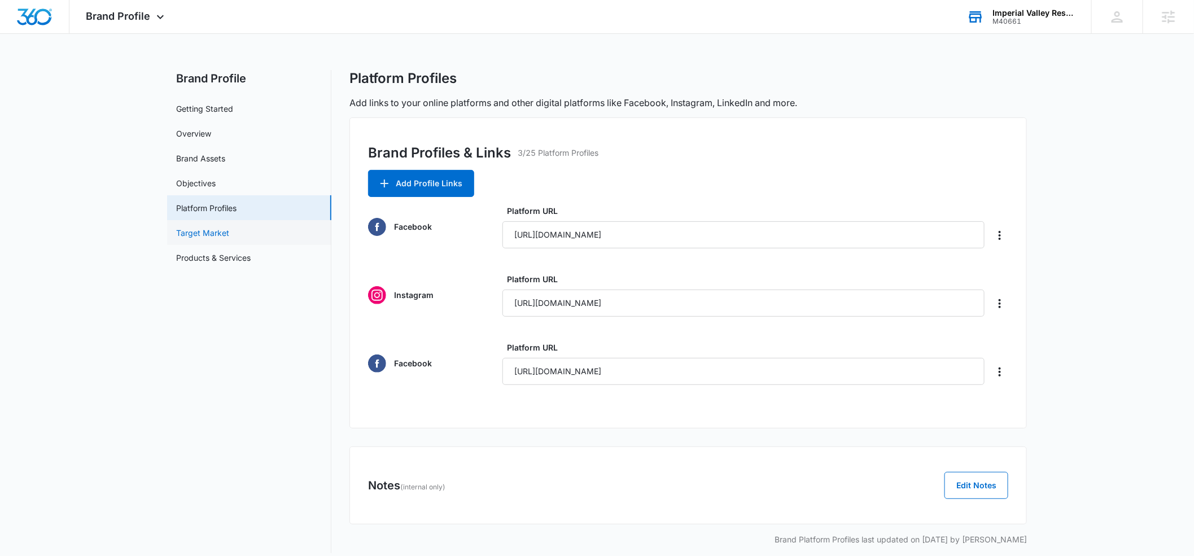
click at [218, 227] on link "Target Market" at bounding box center [202, 233] width 53 height 12
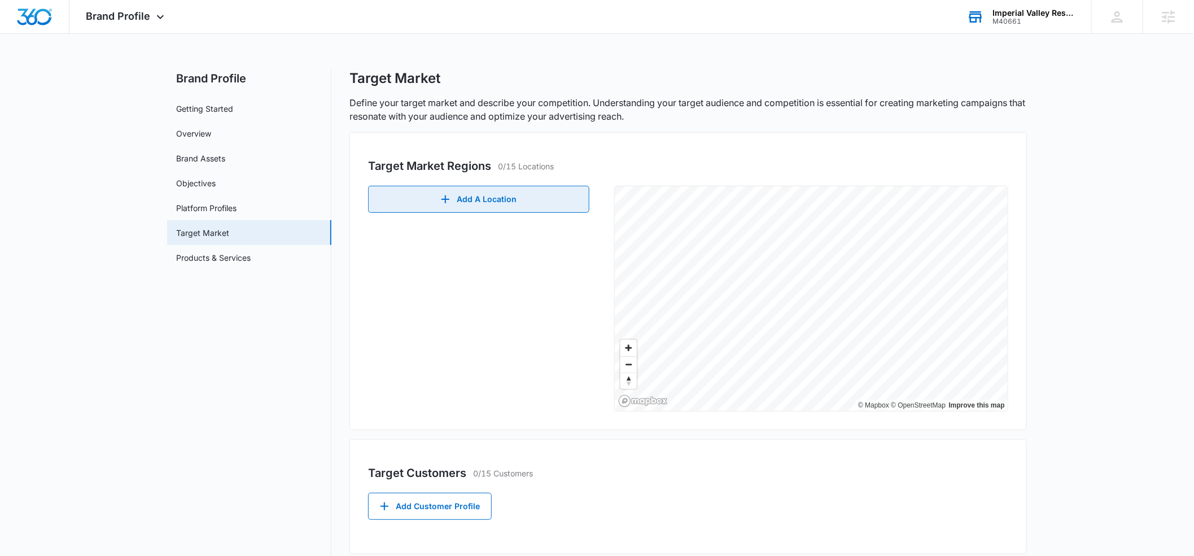
click at [524, 200] on button "Add A Location" at bounding box center [478, 199] width 221 height 27
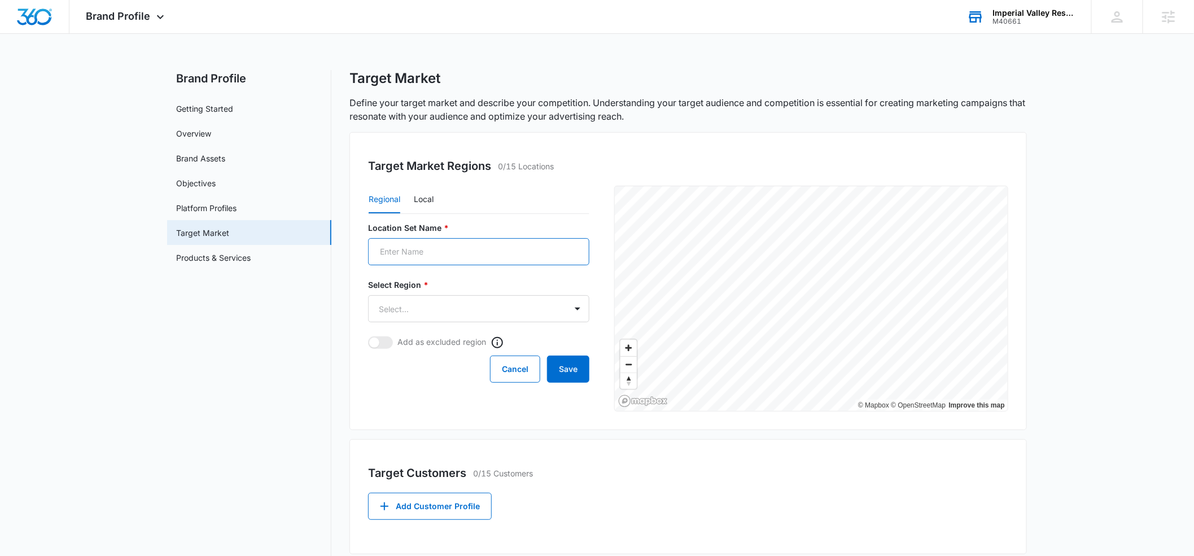
click at [430, 252] on input "Location Set Name *" at bounding box center [478, 251] width 221 height 27
click at [426, 192] on button "Local" at bounding box center [424, 199] width 20 height 27
click at [411, 248] on input "Location Set Name *" at bounding box center [478, 251] width 221 height 27
type input "[GEOGRAPHIC_DATA]"
click at [437, 310] on input "Postal Code or City, State *" at bounding box center [429, 308] width 122 height 27
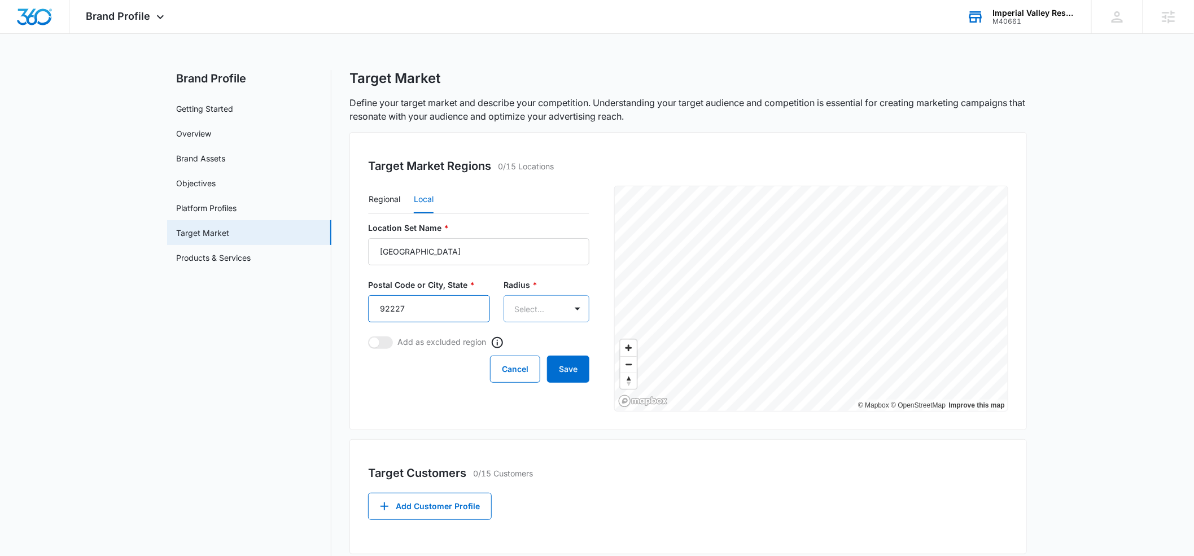
type input "92227"
click at [544, 315] on body "Brand Profile Apps Reputation Forms CRM Email Social Payments POS Content Ads I…" at bounding box center [597, 390] width 1194 height 780
drag, startPoint x: 533, startPoint y: 350, endPoint x: 523, endPoint y: 354, distance: 11.1
click at [533, 350] on div "10mi" at bounding box center [539, 349] width 67 height 12
click at [564, 372] on button "Save" at bounding box center [568, 370] width 42 height 27
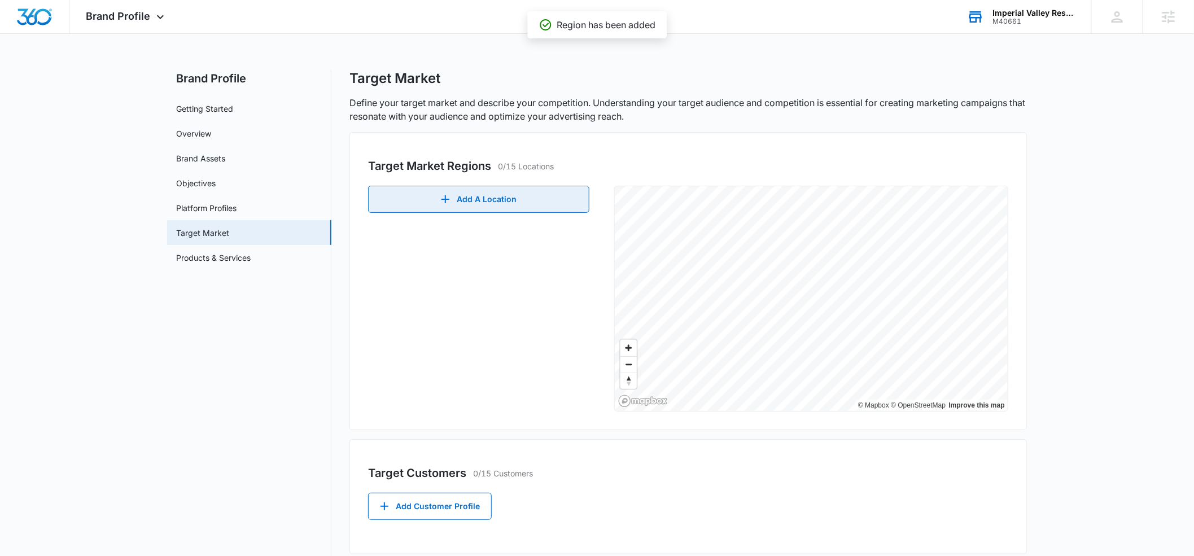
click at [465, 203] on button "Add A Location" at bounding box center [478, 199] width 221 height 27
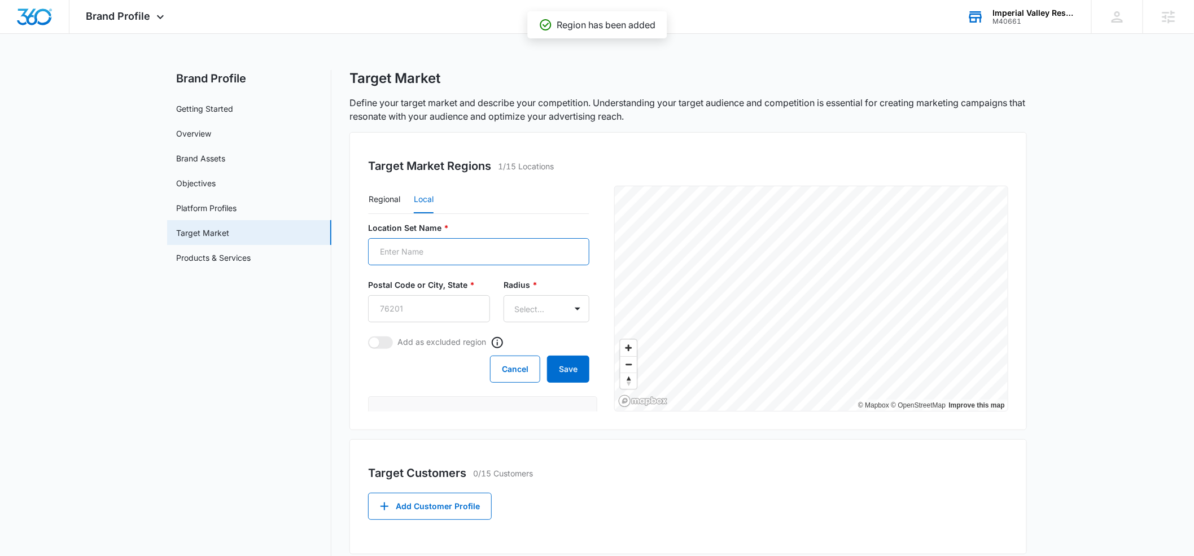
click at [399, 252] on input "Location Set Name *" at bounding box center [478, 251] width 221 height 27
type input "[GEOGRAPHIC_DATA]"
click at [401, 301] on input "Postal Code or City, State *" at bounding box center [429, 308] width 122 height 27
type input "91911"
click at [550, 303] on body "Brand Profile Apps Reputation Forms CRM Email Social Payments POS Content Ads I…" at bounding box center [597, 400] width 1194 height 800
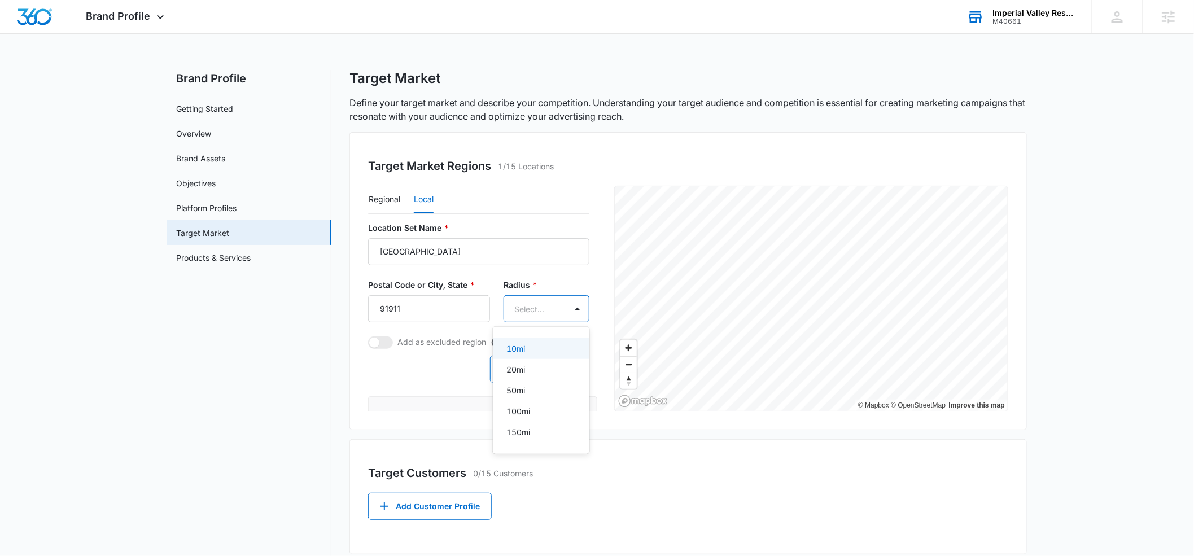
click at [535, 345] on div "10mi" at bounding box center [539, 349] width 67 height 12
click at [568, 370] on button "Save" at bounding box center [568, 370] width 42 height 27
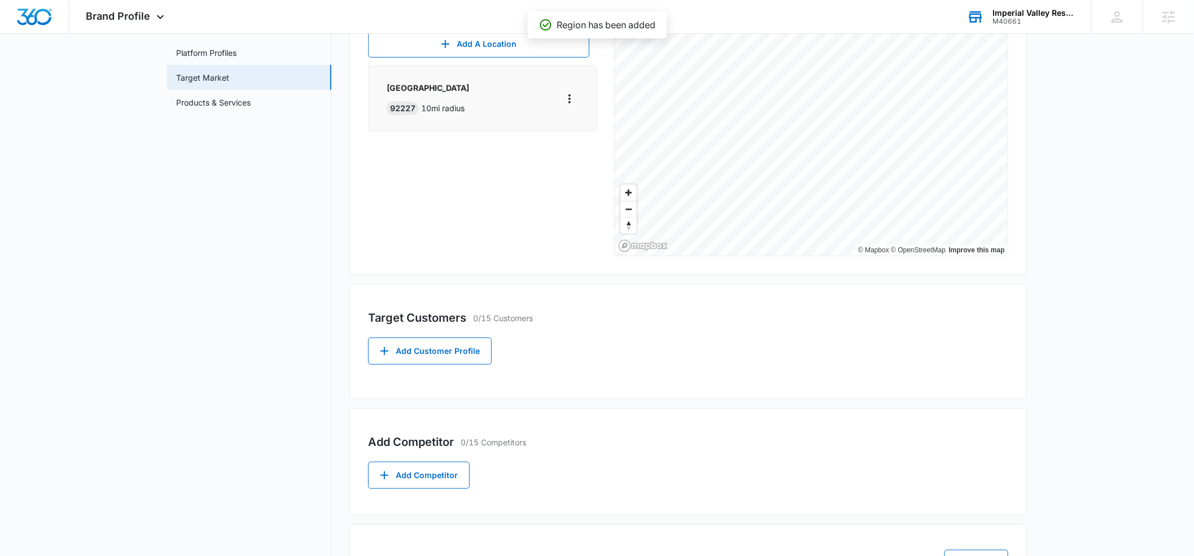
scroll to position [164, 0]
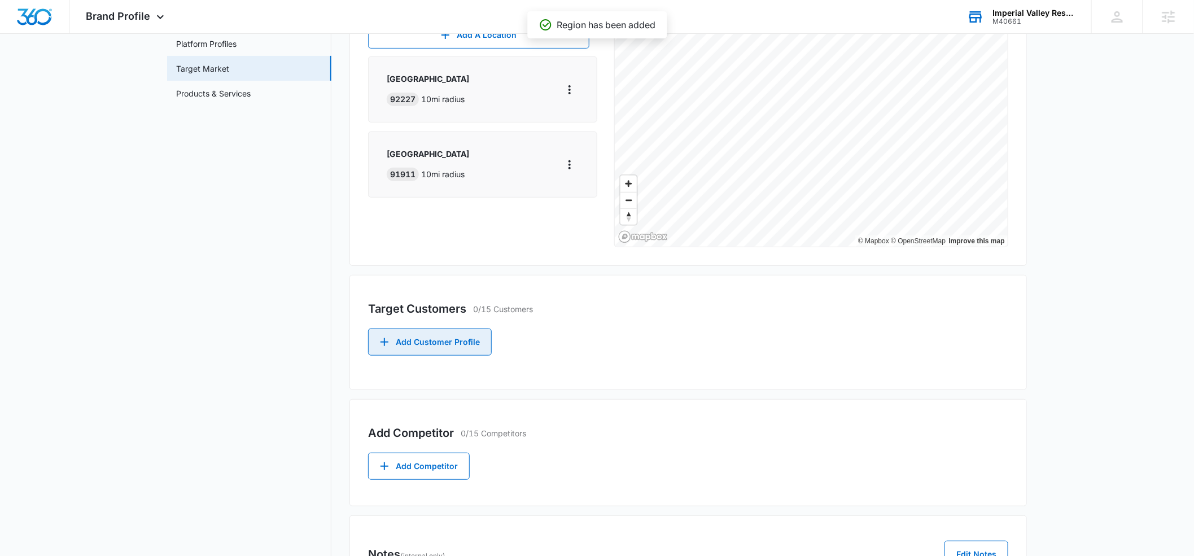
click at [411, 346] on button "Add Customer Profile" at bounding box center [430, 342] width 124 height 27
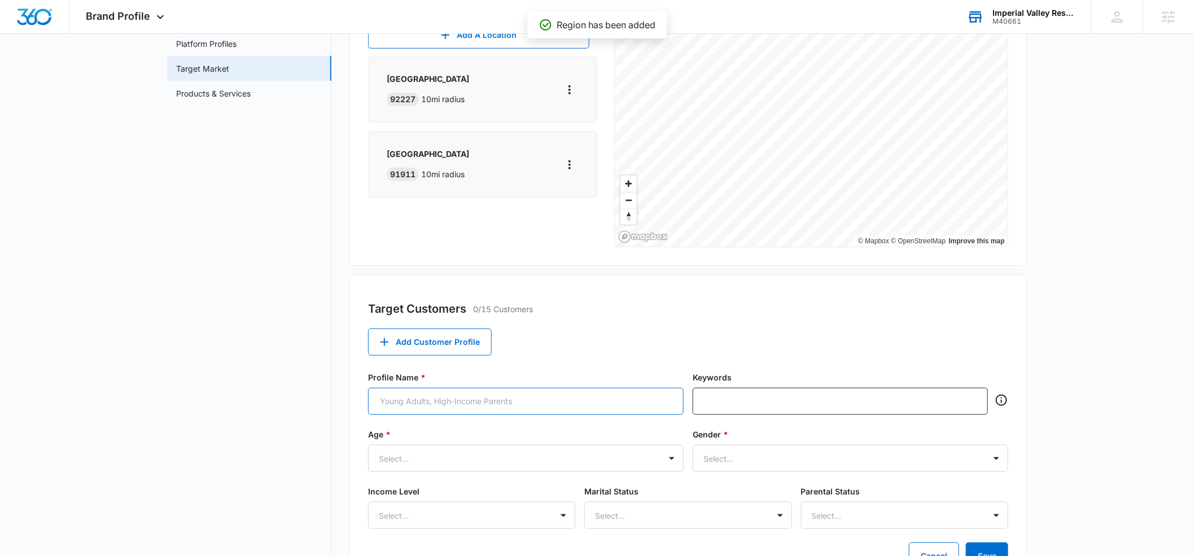
click at [415, 396] on input "Profile Name *" at bounding box center [526, 401] width 316 height 27
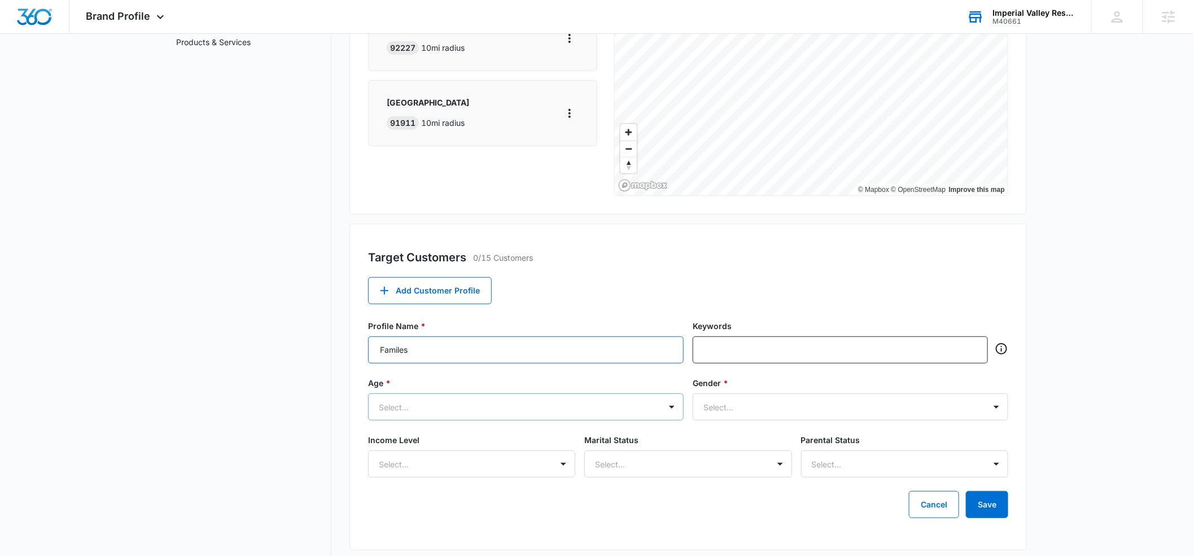
type input "Familes"
click at [586, 405] on div "Select..." at bounding box center [526, 406] width 316 height 27
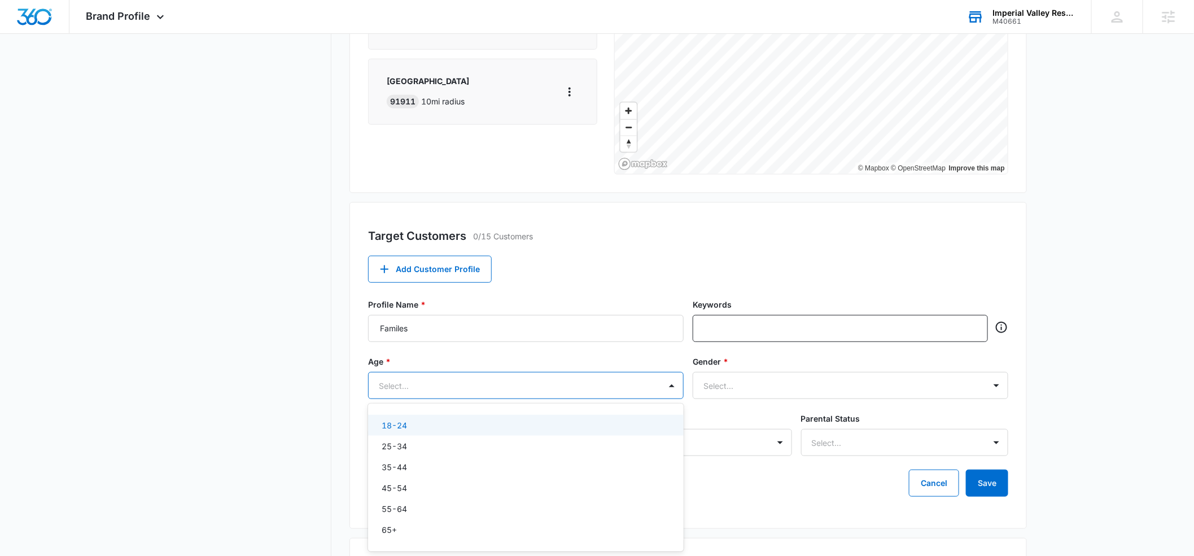
click at [427, 427] on div "18-24" at bounding box center [525, 425] width 286 height 12
click at [427, 506] on div "55-64" at bounding box center [525, 512] width 286 height 12
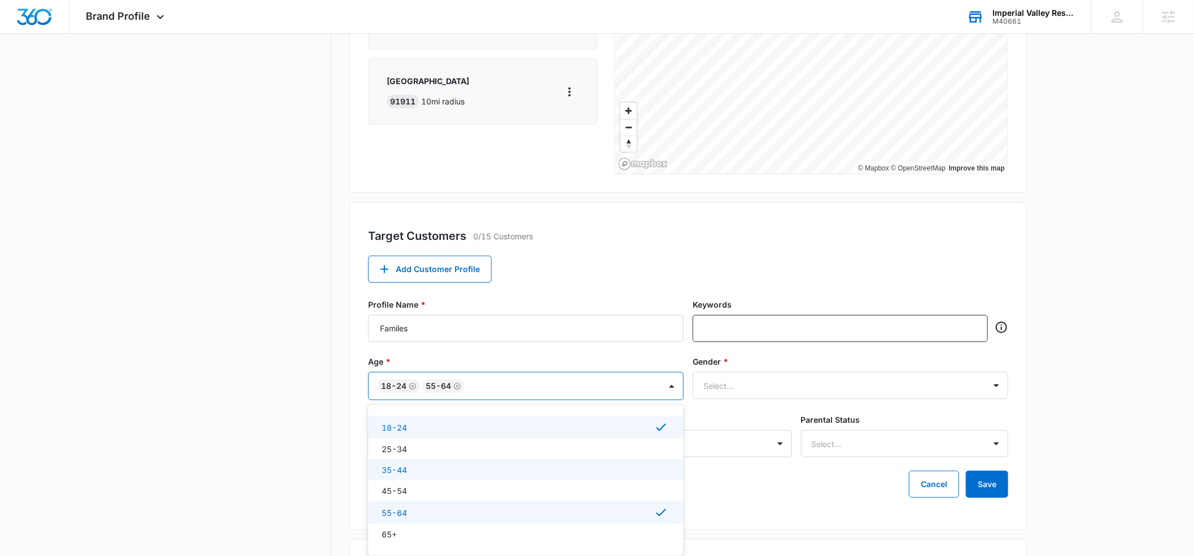
click at [429, 461] on div "35-44" at bounding box center [526, 469] width 316 height 21
click at [419, 449] on div "25-34" at bounding box center [525, 449] width 286 height 12
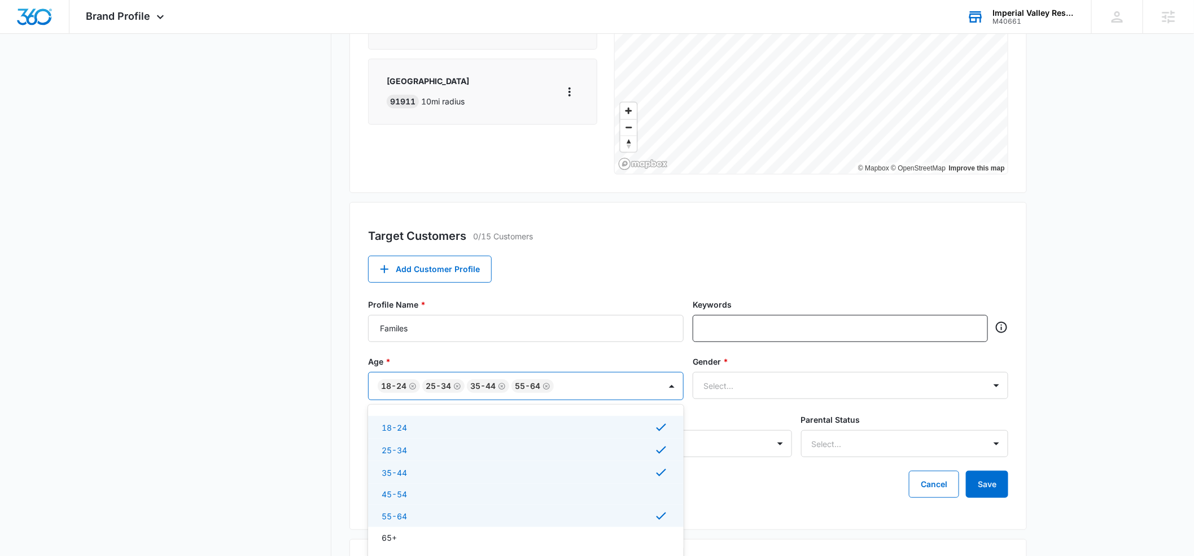
drag, startPoint x: 414, startPoint y: 491, endPoint x: 467, endPoint y: 457, distance: 63.4
click at [418, 489] on div "45-54" at bounding box center [525, 494] width 286 height 12
click at [656, 424] on icon at bounding box center [661, 428] width 14 height 14
click at [662, 446] on icon at bounding box center [661, 448] width 14 height 14
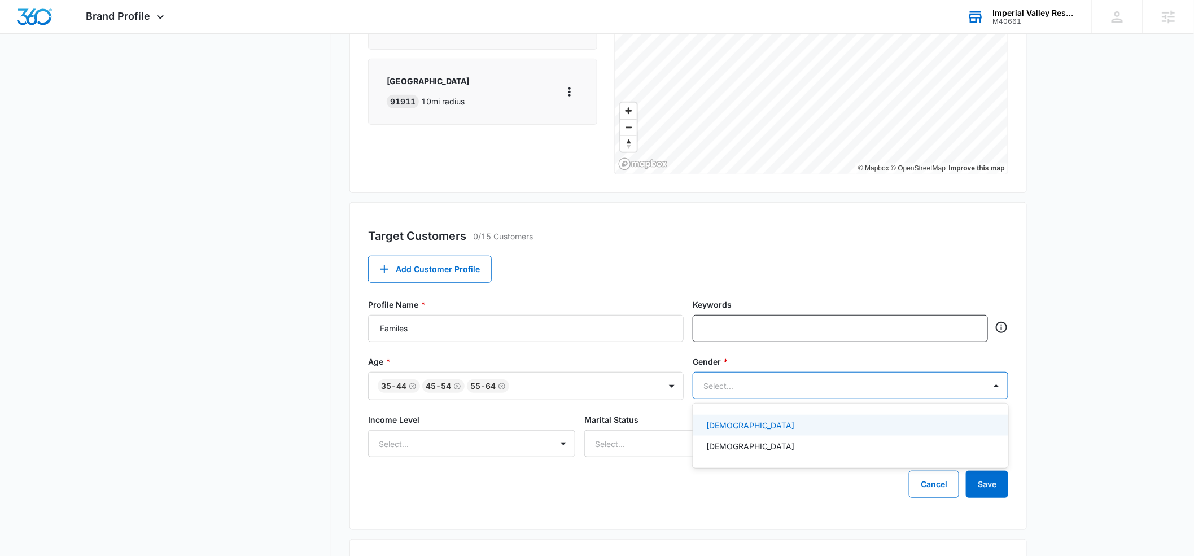
click at [799, 383] on div at bounding box center [836, 386] width 267 height 14
drag, startPoint x: 763, startPoint y: 421, endPoint x: 755, endPoint y: 437, distance: 18.2
click at [763, 421] on div "[DEMOGRAPHIC_DATA]" at bounding box center [849, 425] width 286 height 12
click at [753, 449] on div "[DEMOGRAPHIC_DATA]" at bounding box center [849, 449] width 286 height 12
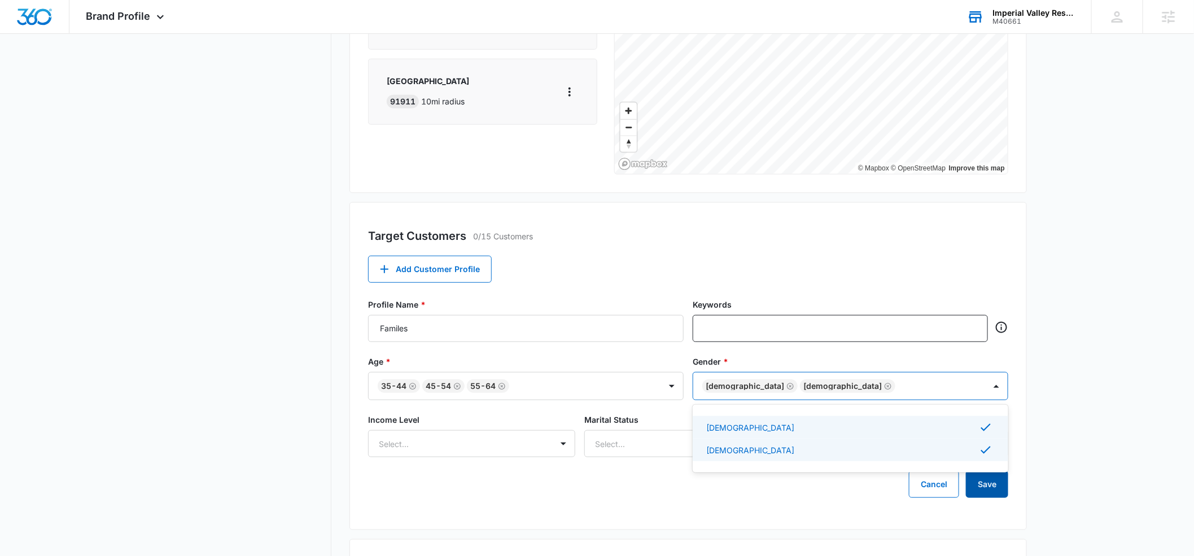
click at [997, 483] on button "Save" at bounding box center [987, 484] width 42 height 27
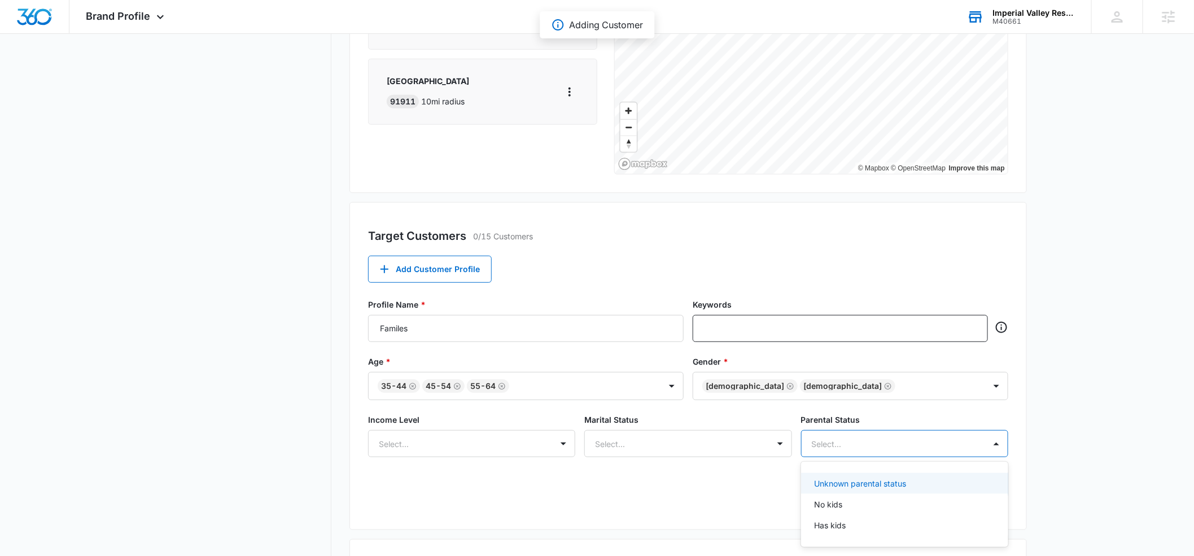
click at [972, 431] on div "Select..." at bounding box center [893, 443] width 183 height 25
click at [880, 516] on div "Has kids" at bounding box center [904, 525] width 207 height 21
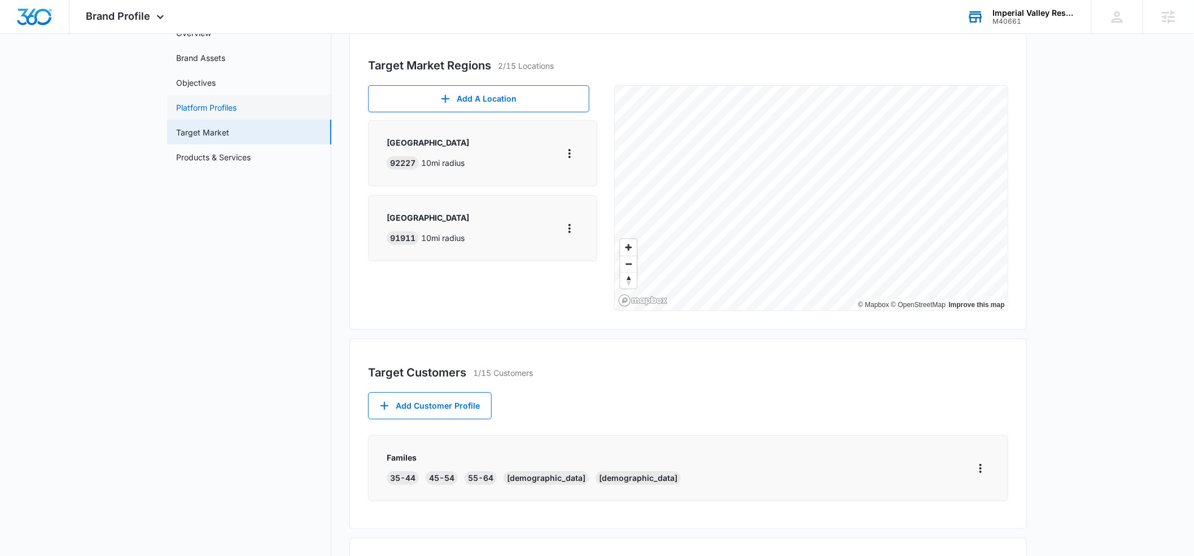
scroll to position [0, 0]
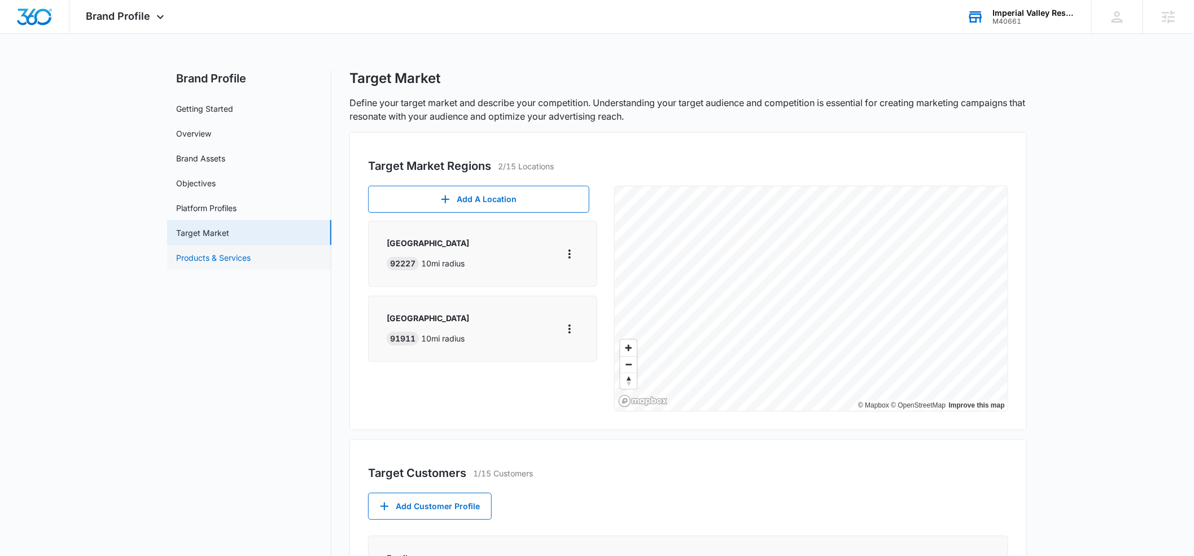
click at [219, 257] on link "Products & Services" at bounding box center [213, 258] width 75 height 12
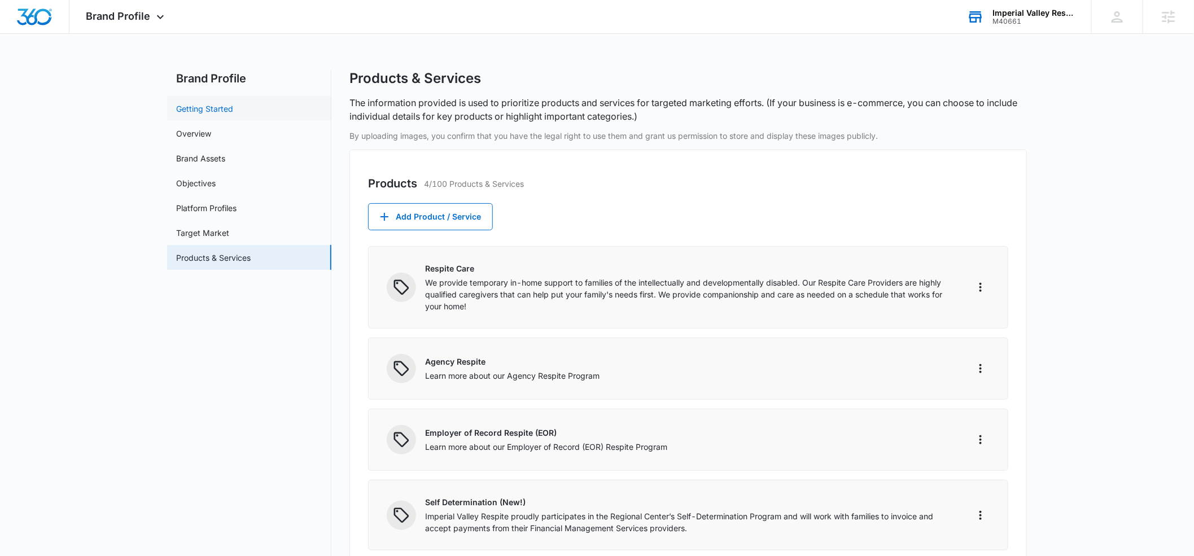
click at [220, 111] on link "Getting Started" at bounding box center [204, 109] width 57 height 12
